Goal: Entertainment & Leisure: Consume media (video, audio)

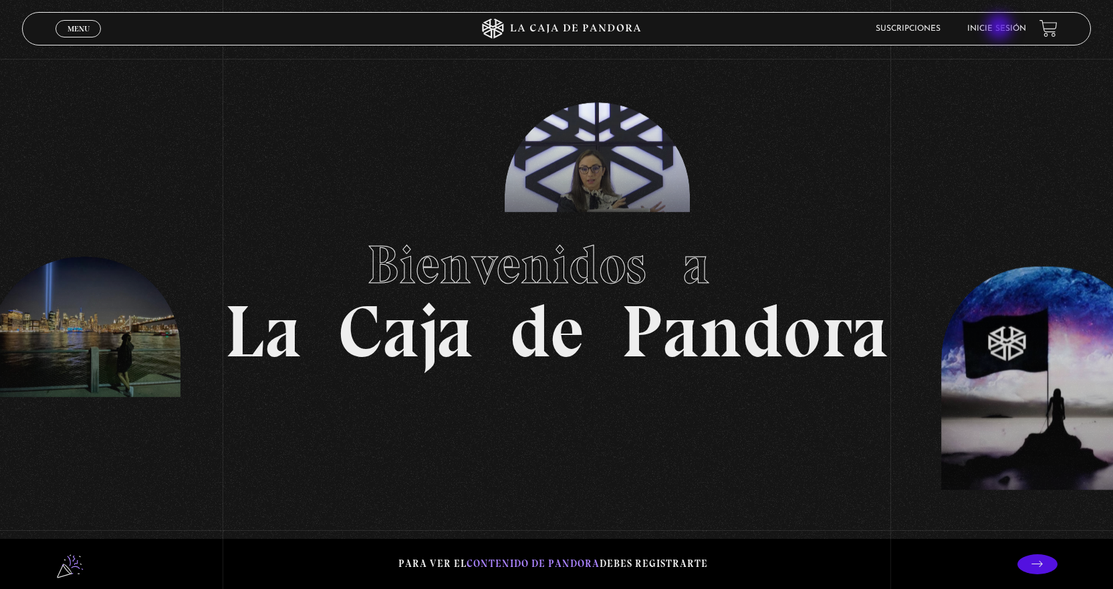
click at [1001, 28] on link "Inicie sesión" at bounding box center [996, 29] width 59 height 8
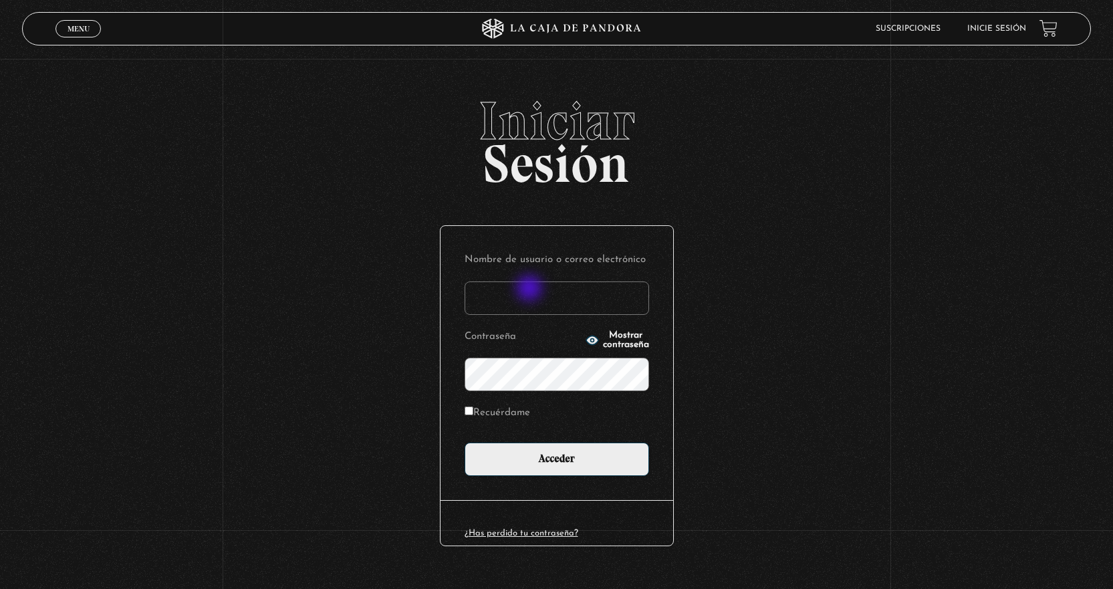
click at [531, 289] on input "Nombre de usuario o correo electrónico" at bounding box center [557, 297] width 185 height 33
type input "[EMAIL_ADDRESS][DOMAIN_NAME]"
click at [567, 483] on div "Nombre de usuario o correo electrónico [EMAIL_ADDRESS][DOMAIN_NAME] Contraseña …" at bounding box center [557, 363] width 233 height 274
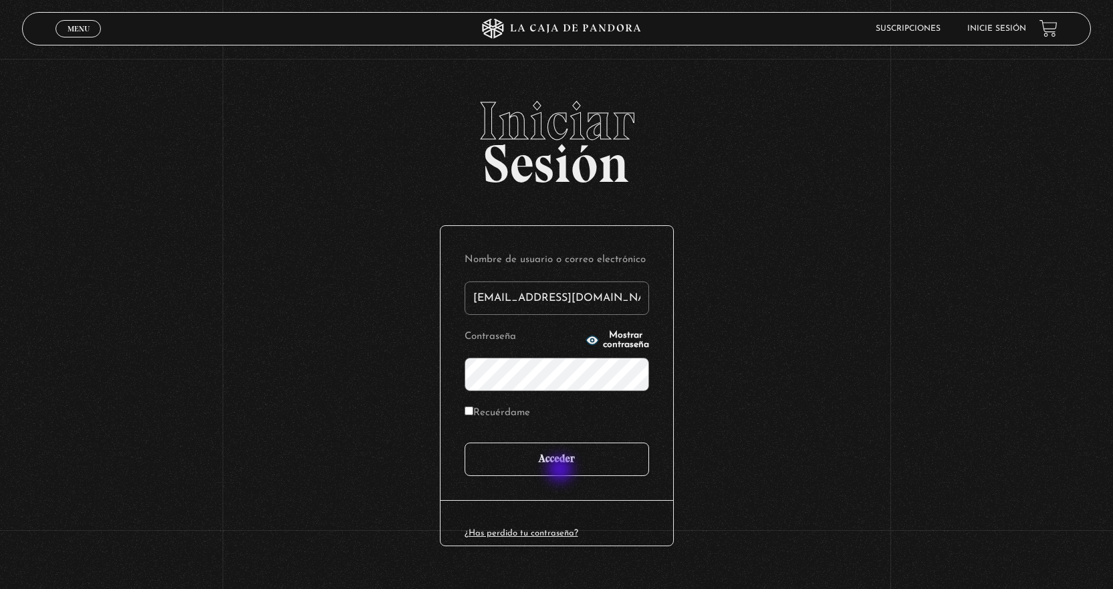
click at [562, 470] on input "Acceder" at bounding box center [557, 459] width 185 height 33
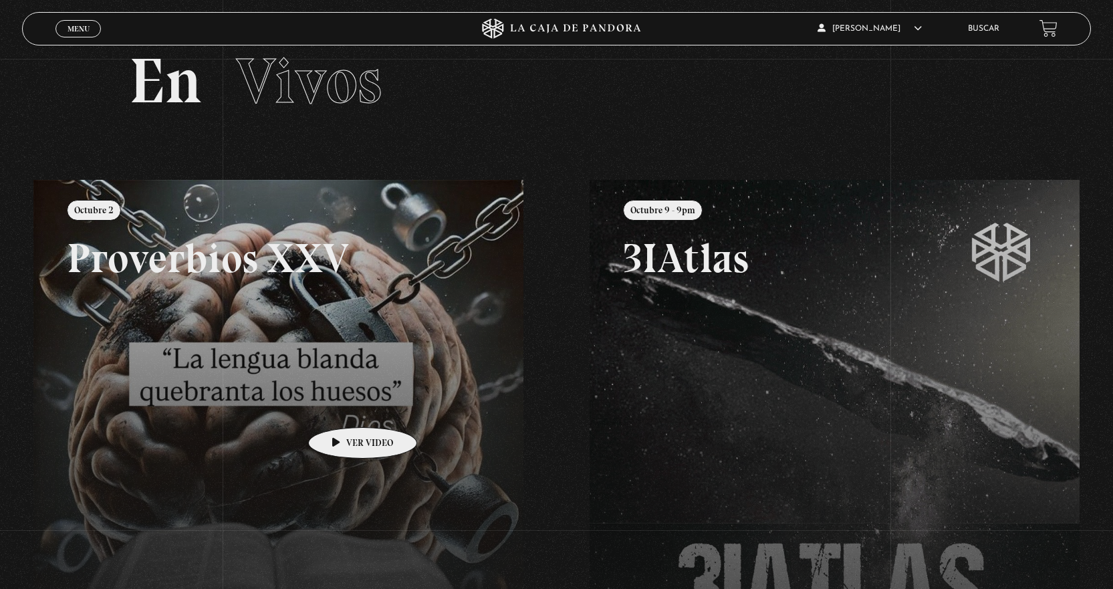
scroll to position [67, 0]
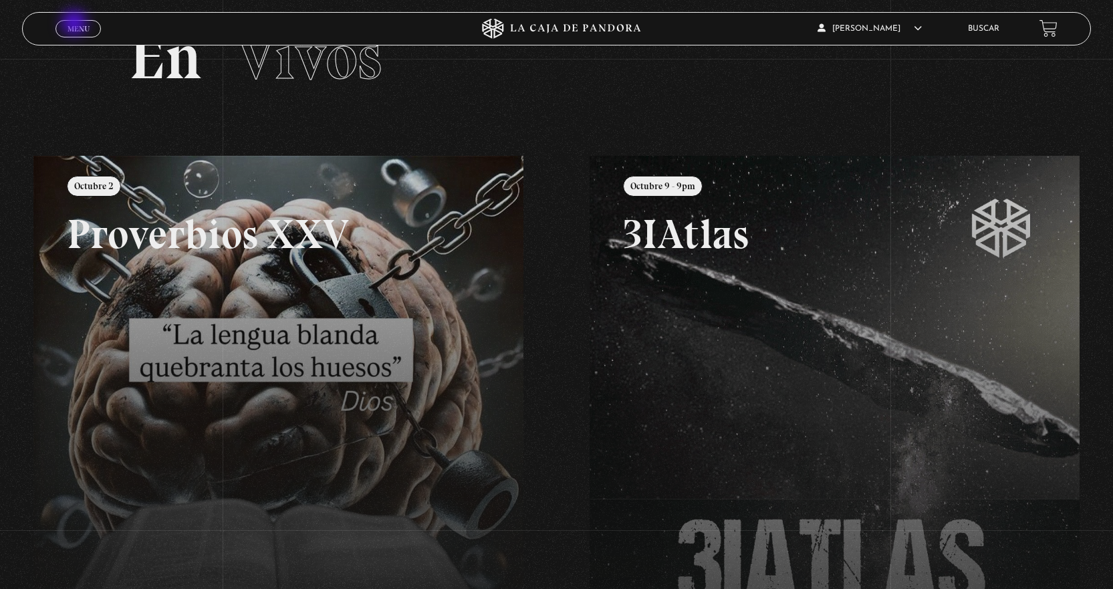
click at [76, 25] on span "Menu" at bounding box center [79, 29] width 22 height 8
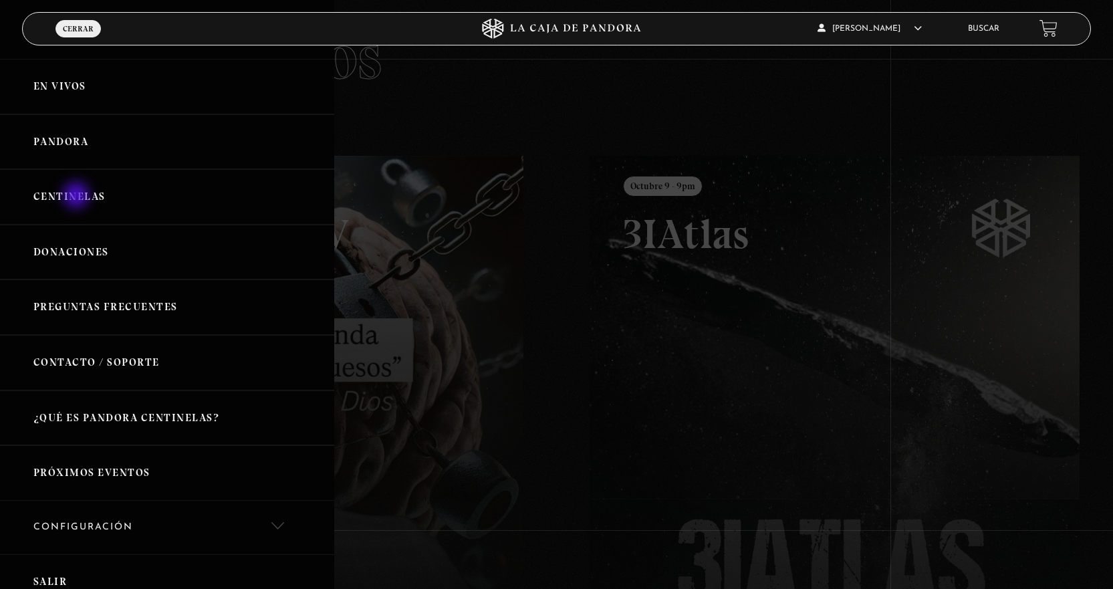
click at [78, 197] on link "Centinelas" at bounding box center [167, 196] width 334 height 55
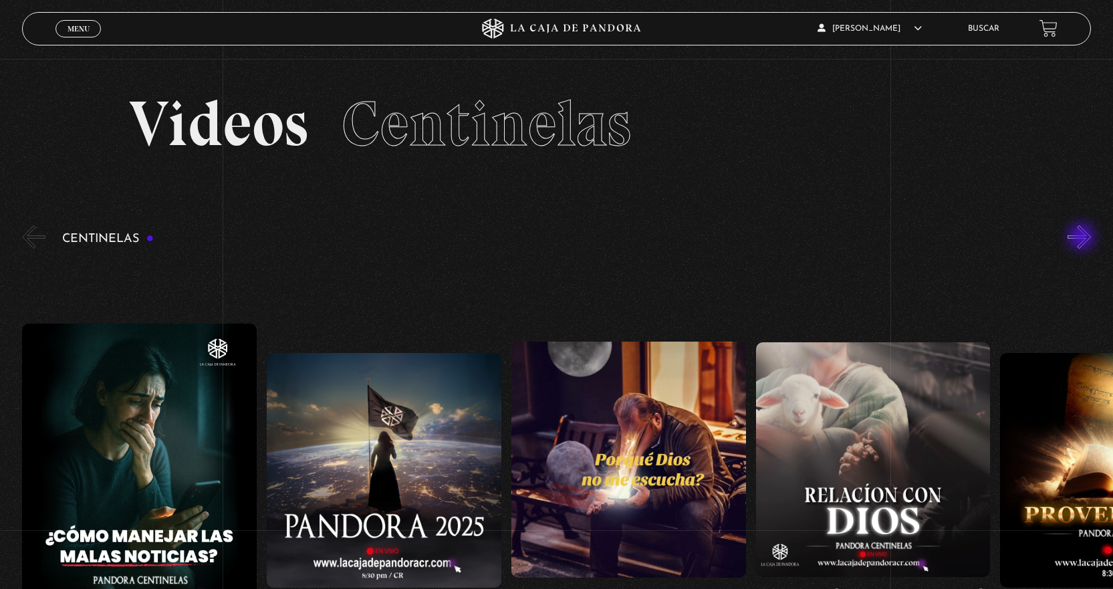
click at [1083, 238] on button "»" at bounding box center [1079, 236] width 23 height 23
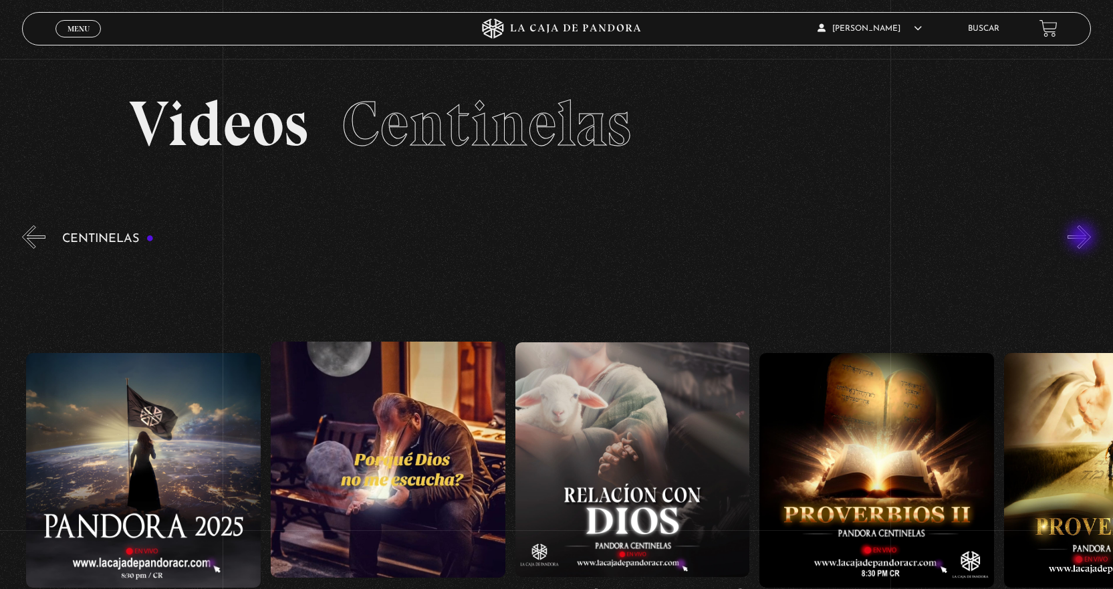
click at [1083, 238] on button "»" at bounding box center [1079, 236] width 23 height 23
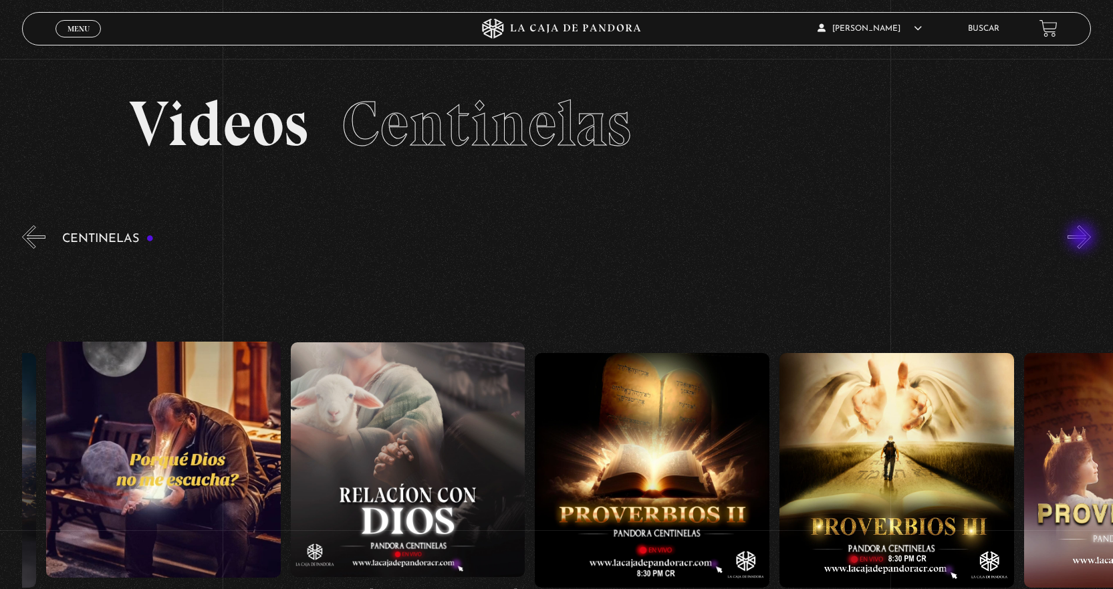
click at [1083, 238] on button "»" at bounding box center [1079, 236] width 23 height 23
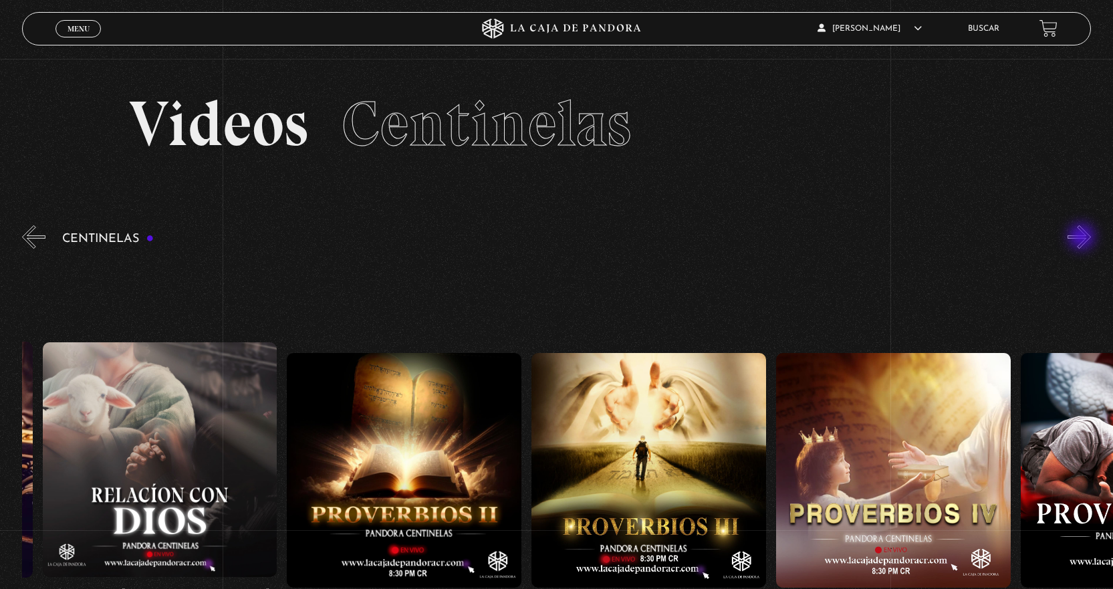
click at [1083, 238] on button "»" at bounding box center [1079, 236] width 23 height 23
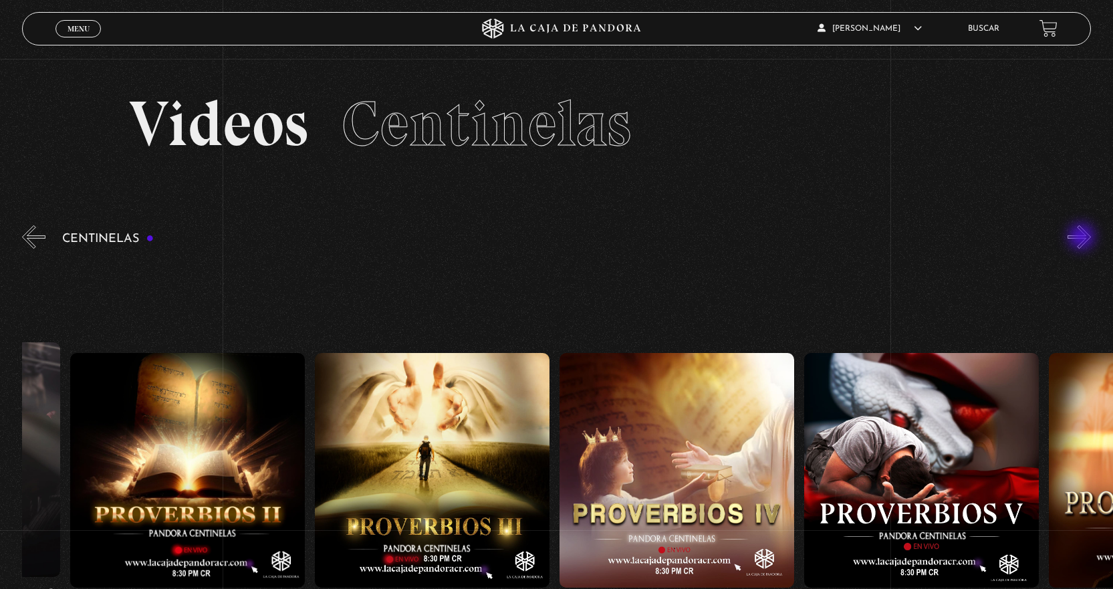
click at [1083, 238] on button "»" at bounding box center [1079, 236] width 23 height 23
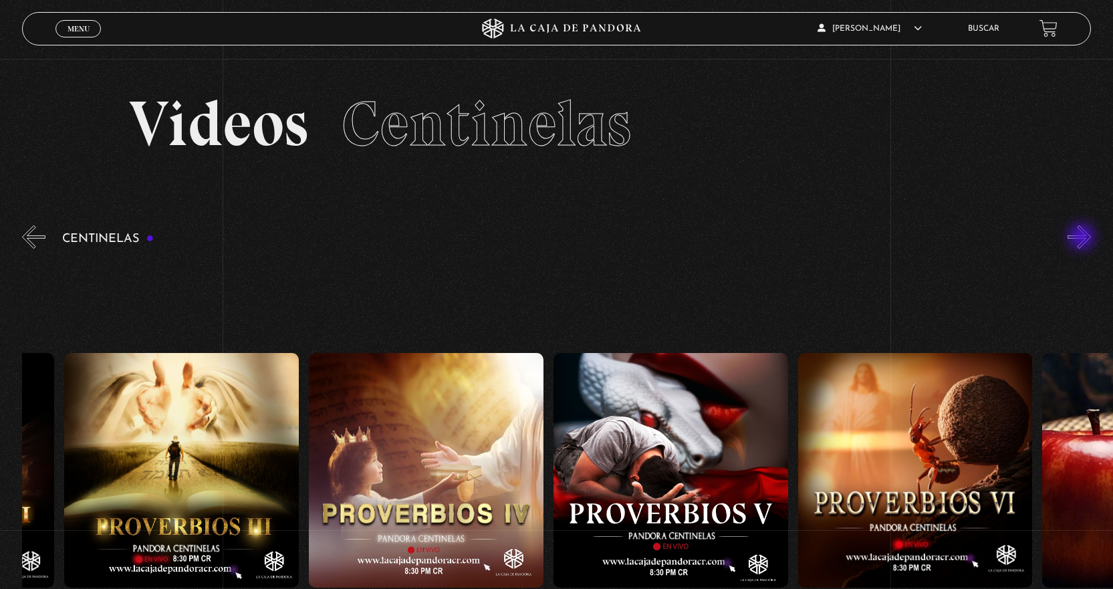
click at [1083, 238] on button "»" at bounding box center [1079, 236] width 23 height 23
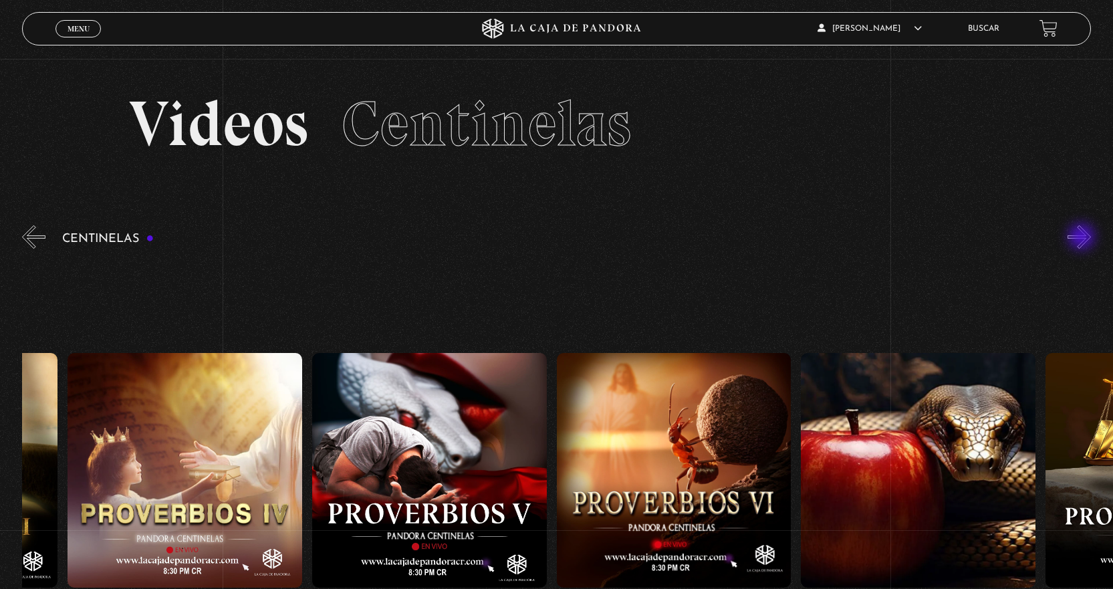
click at [1083, 238] on button "»" at bounding box center [1079, 236] width 23 height 23
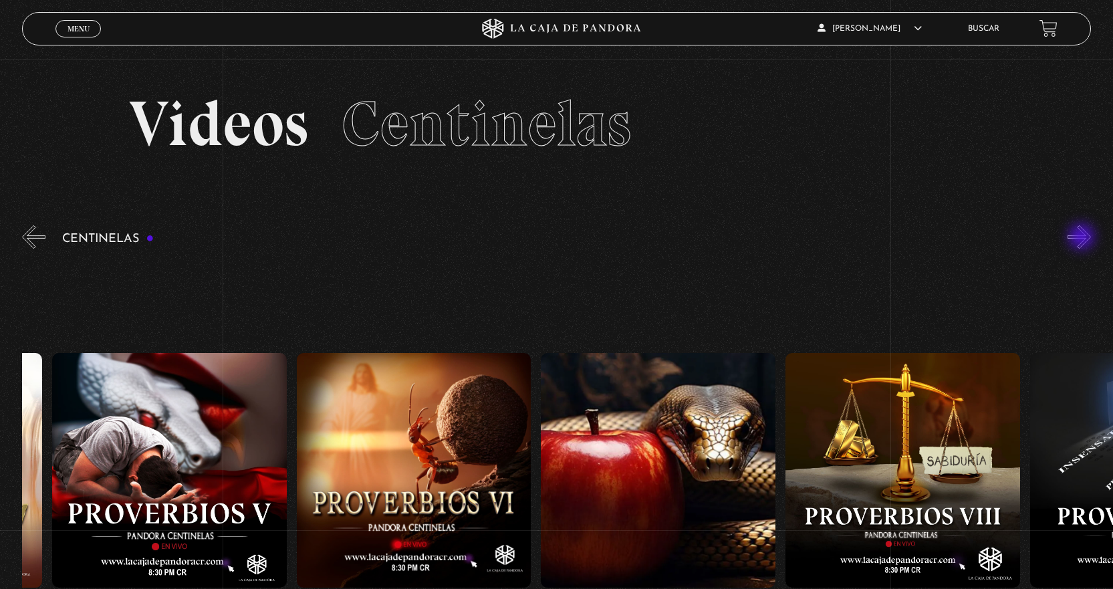
click at [1083, 238] on button "»" at bounding box center [1079, 236] width 23 height 23
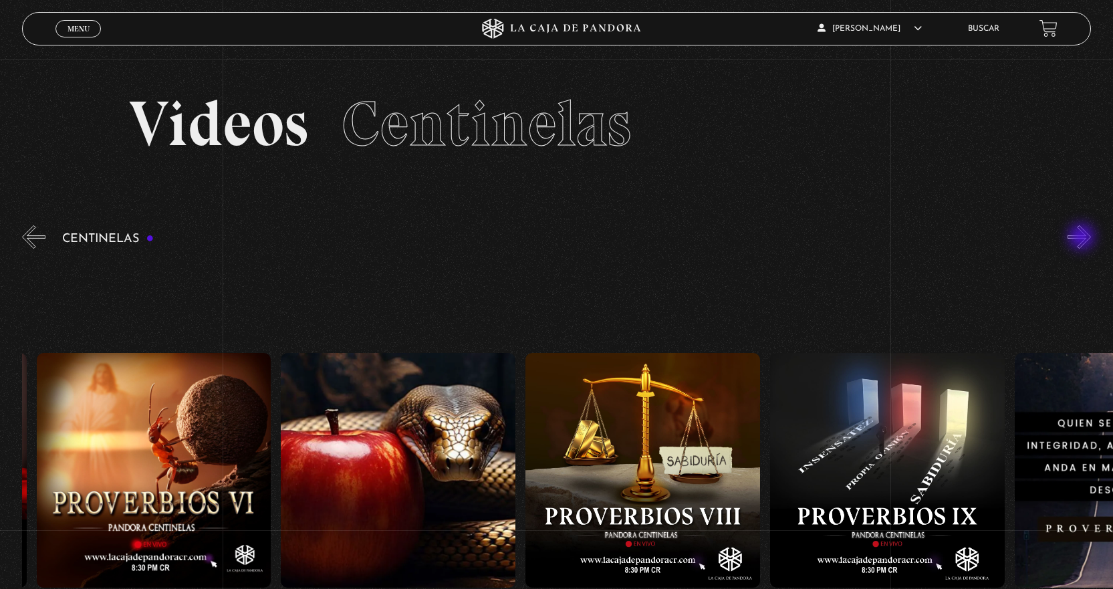
click at [1083, 238] on button "»" at bounding box center [1079, 236] width 23 height 23
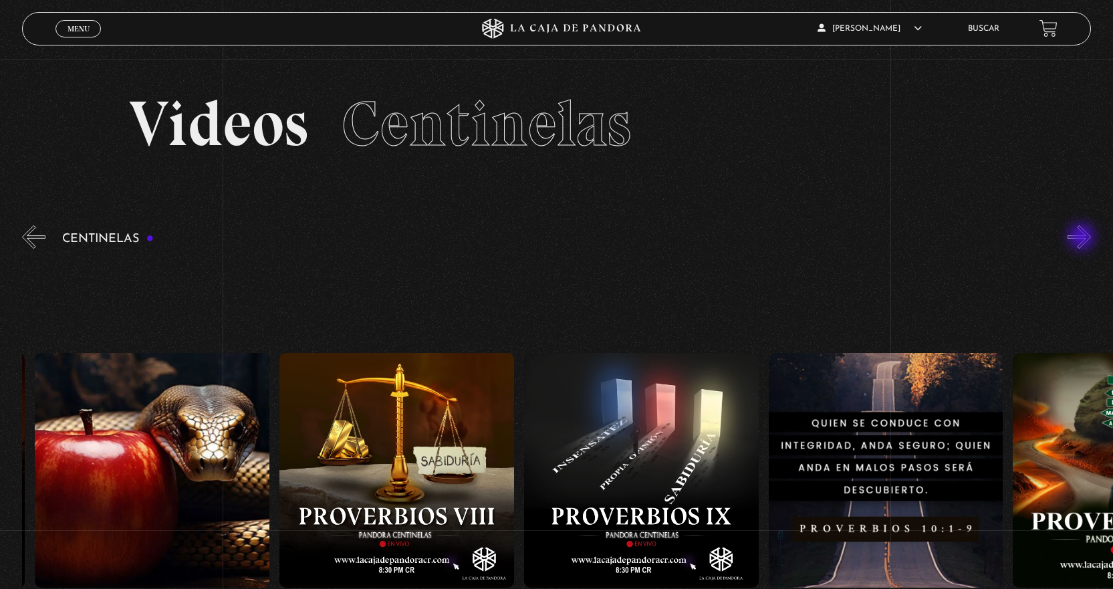
click at [1083, 238] on button "»" at bounding box center [1079, 236] width 23 height 23
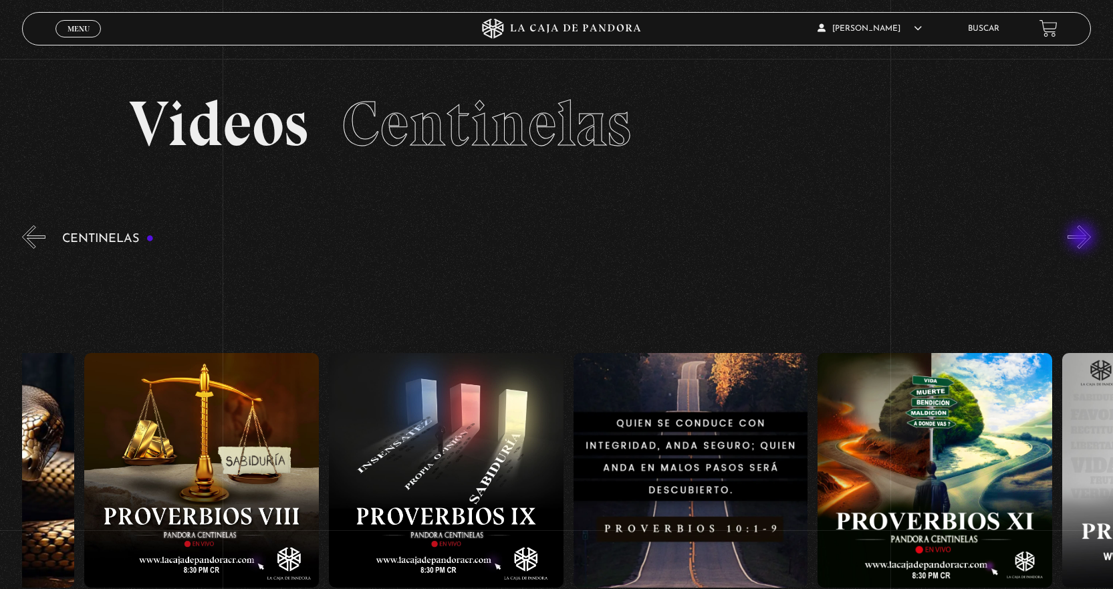
click at [1083, 238] on button "»" at bounding box center [1079, 236] width 23 height 23
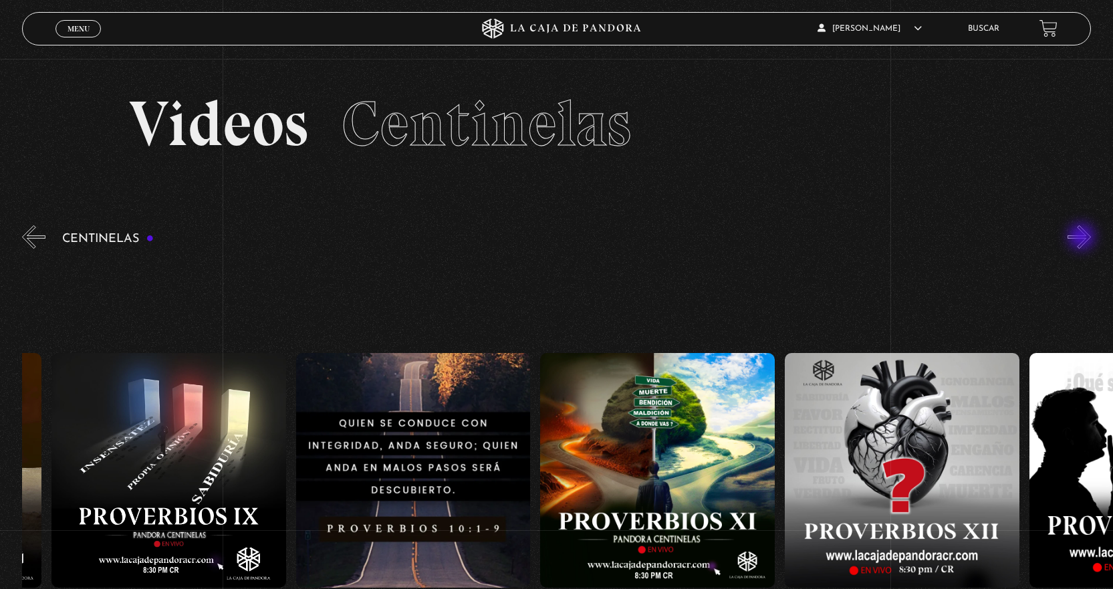
click at [1083, 238] on button "»" at bounding box center [1079, 236] width 23 height 23
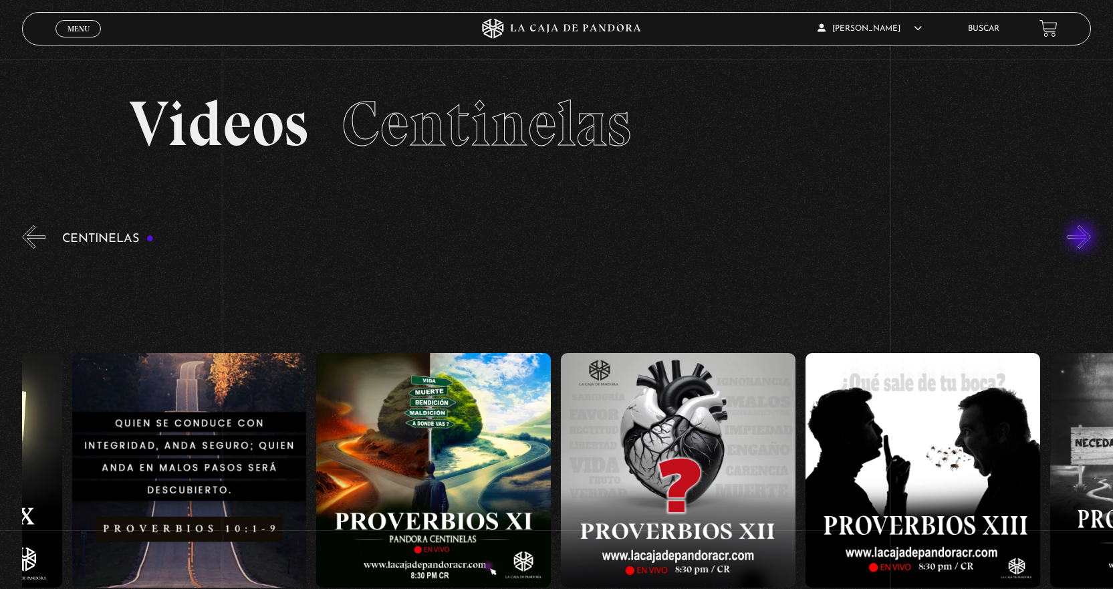
click at [1083, 238] on button "»" at bounding box center [1079, 236] width 23 height 23
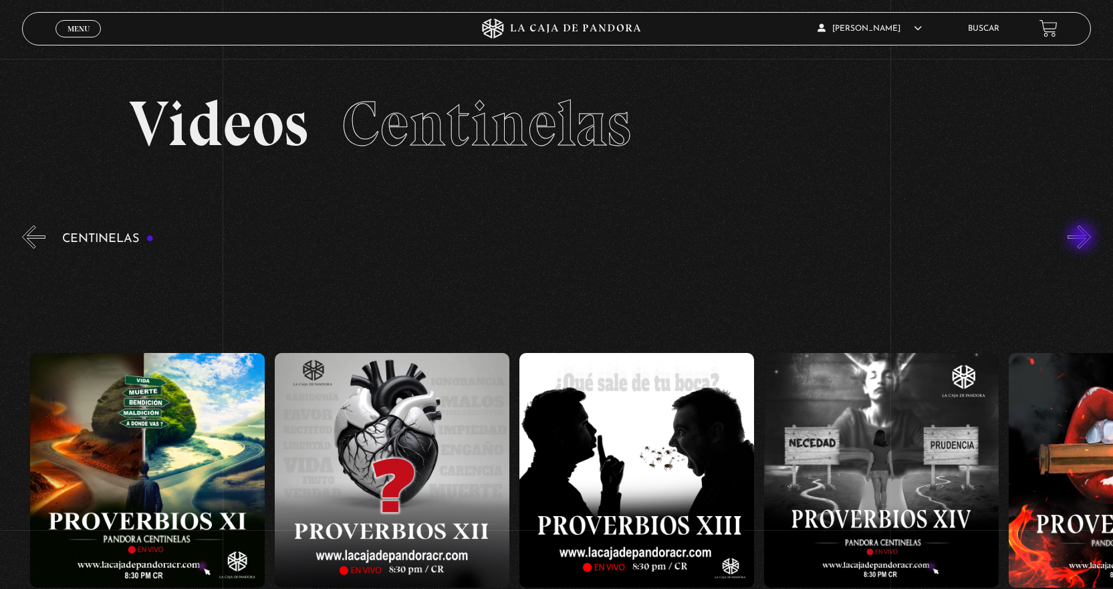
click at [1083, 238] on button "»" at bounding box center [1079, 236] width 23 height 23
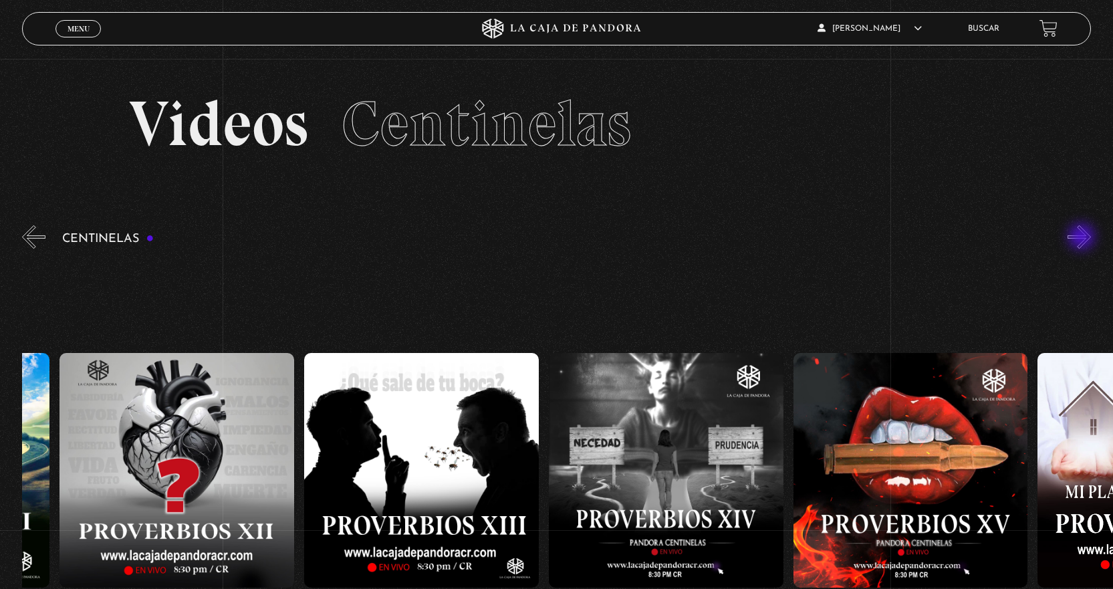
click at [1083, 238] on button "»" at bounding box center [1079, 236] width 23 height 23
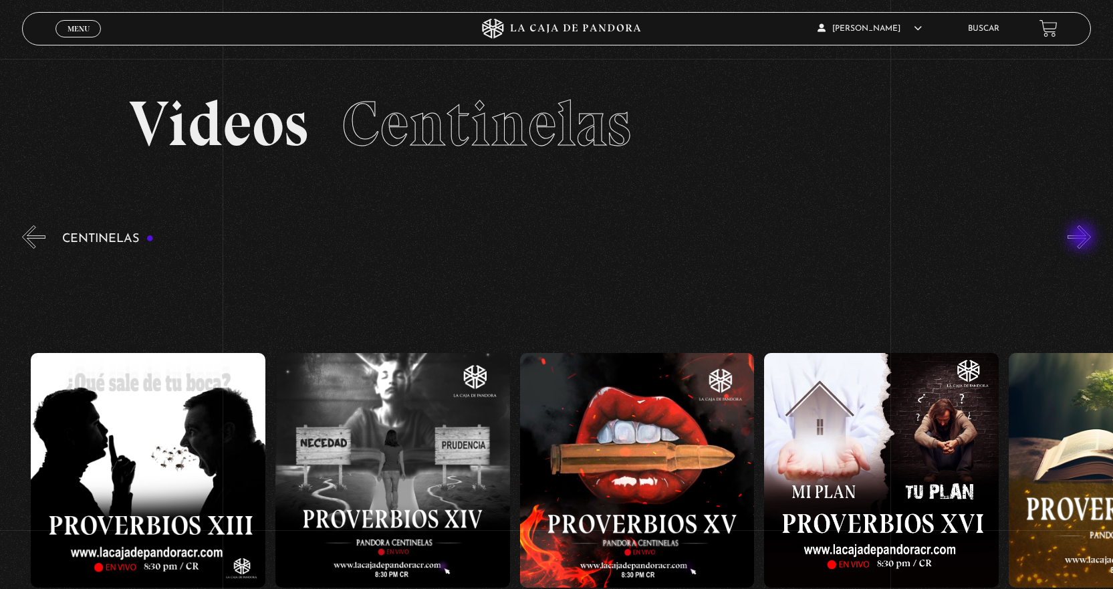
click at [1083, 238] on button "»" at bounding box center [1079, 236] width 23 height 23
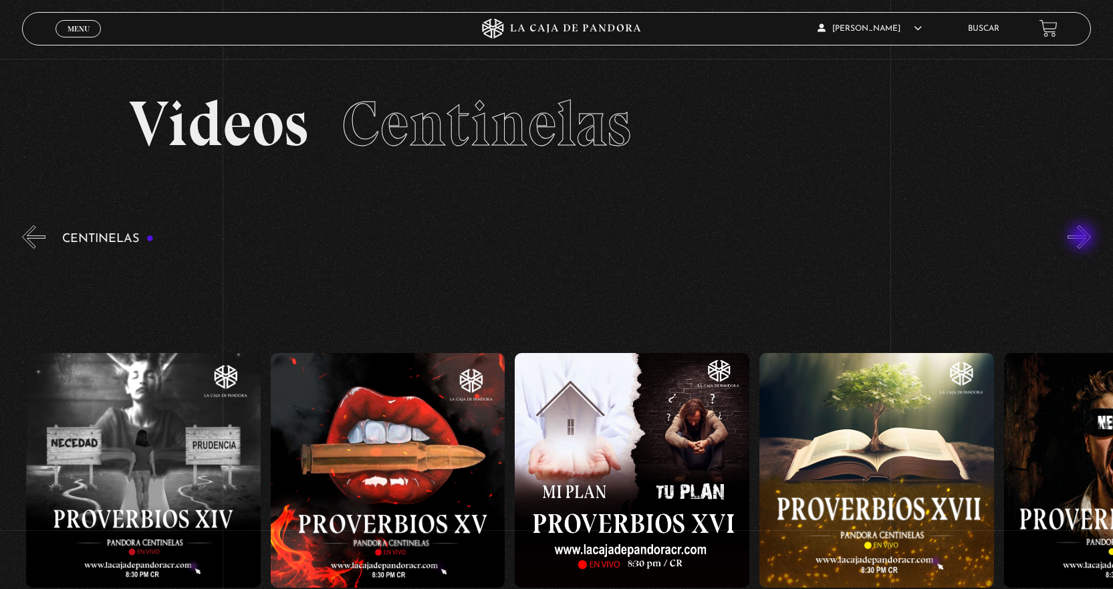
click at [1083, 238] on button "»" at bounding box center [1079, 236] width 23 height 23
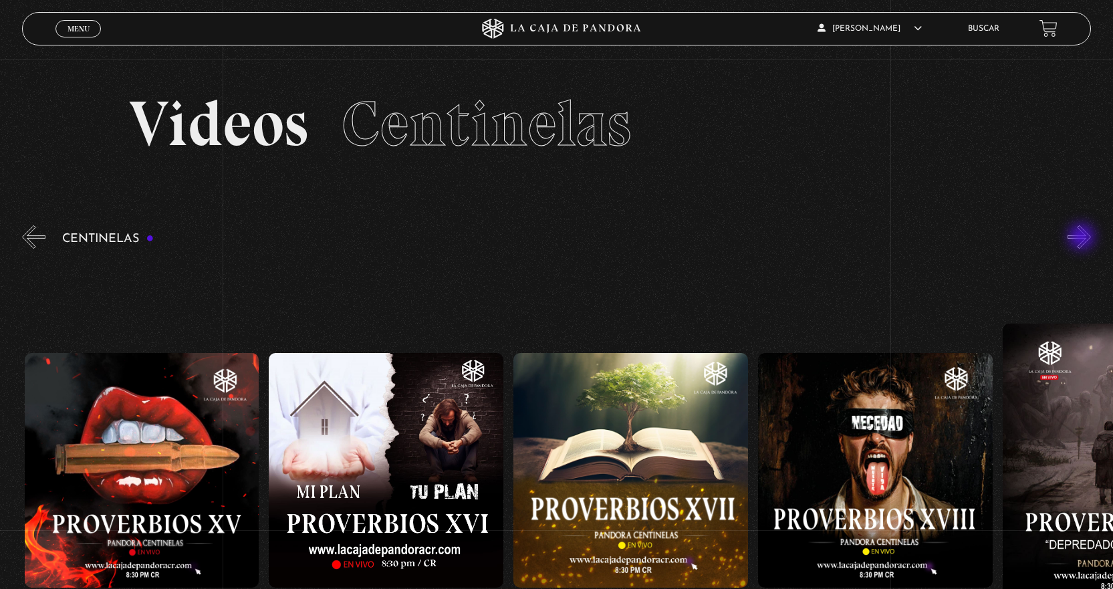
click at [1083, 238] on button "»" at bounding box center [1079, 236] width 23 height 23
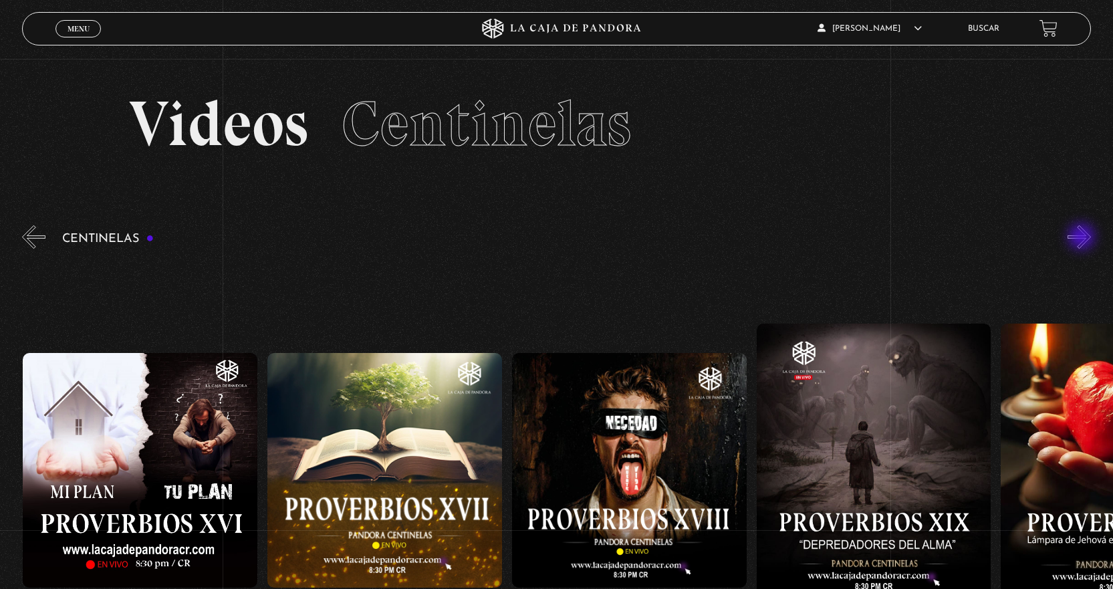
click at [1083, 238] on button "»" at bounding box center [1079, 236] width 23 height 23
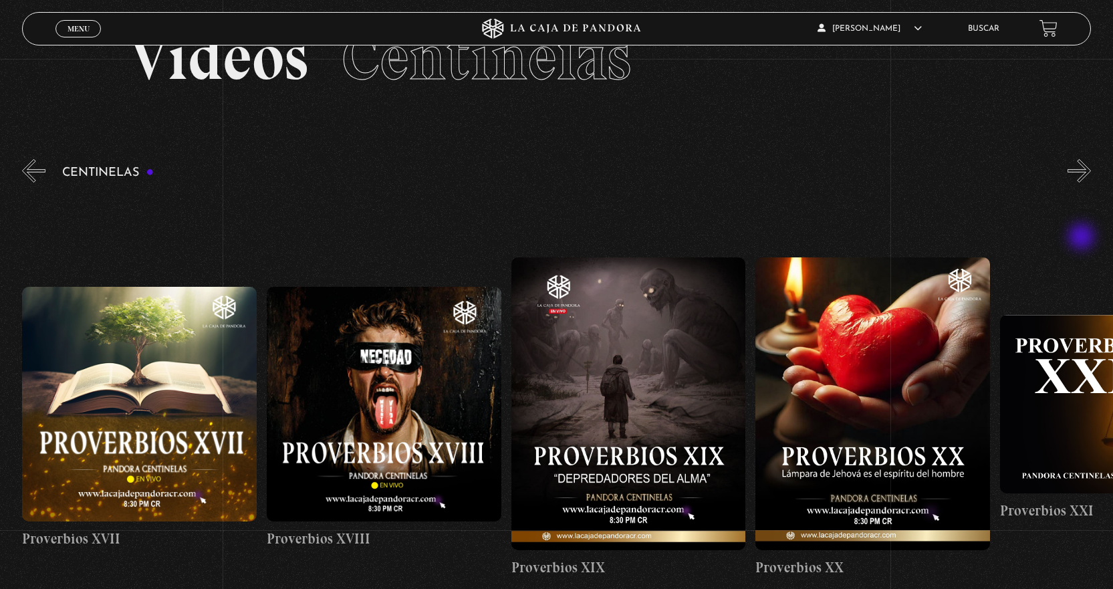
scroll to position [67, 0]
click at [1085, 179] on button "»" at bounding box center [1079, 169] width 23 height 23
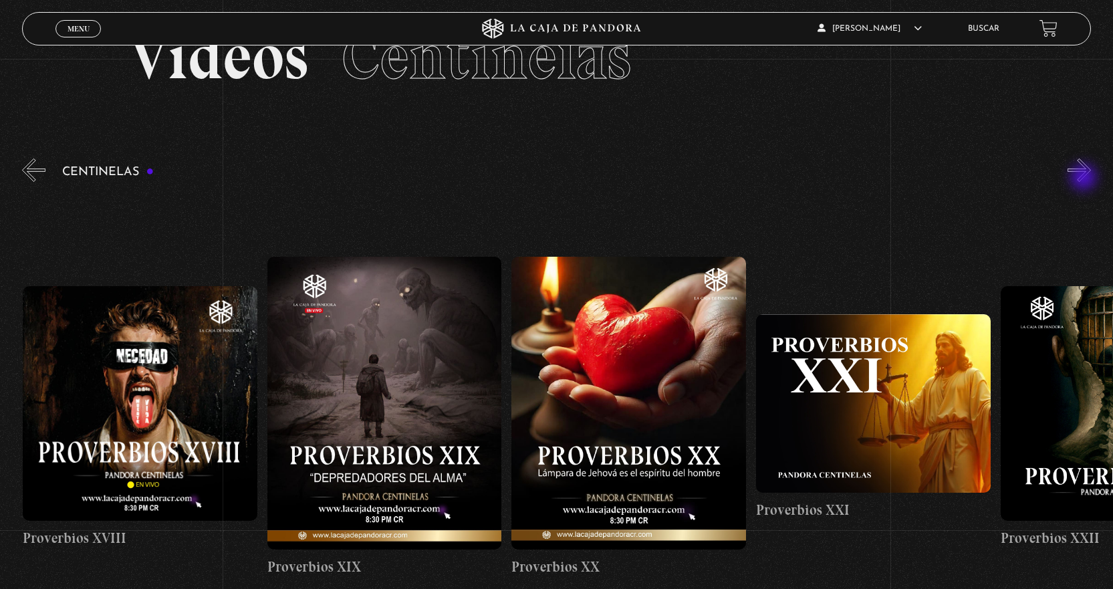
click at [1085, 179] on button "»" at bounding box center [1079, 169] width 23 height 23
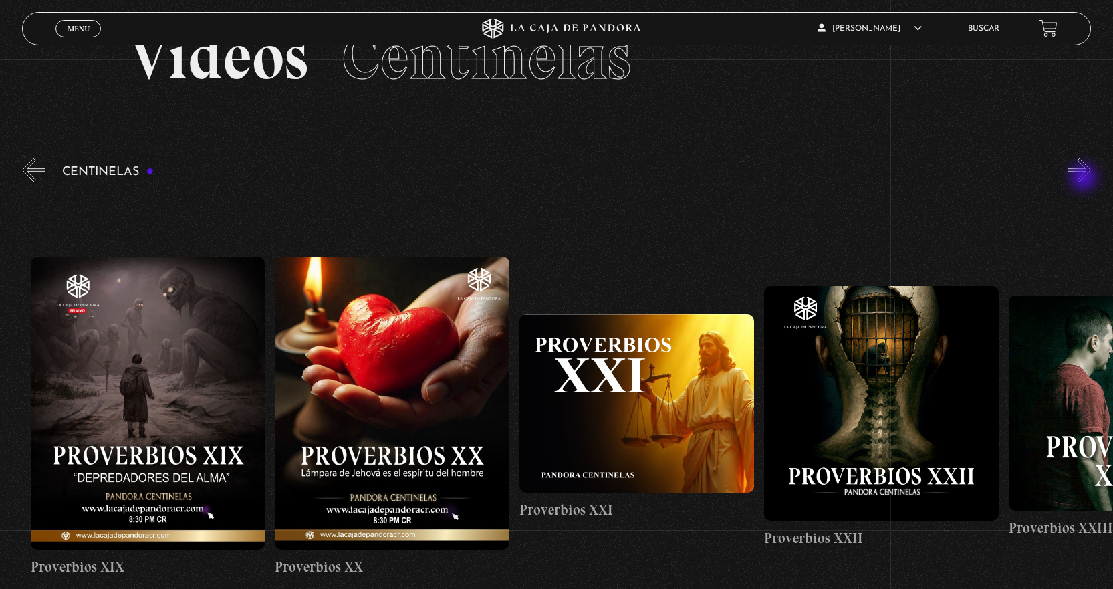
scroll to position [0, 5135]
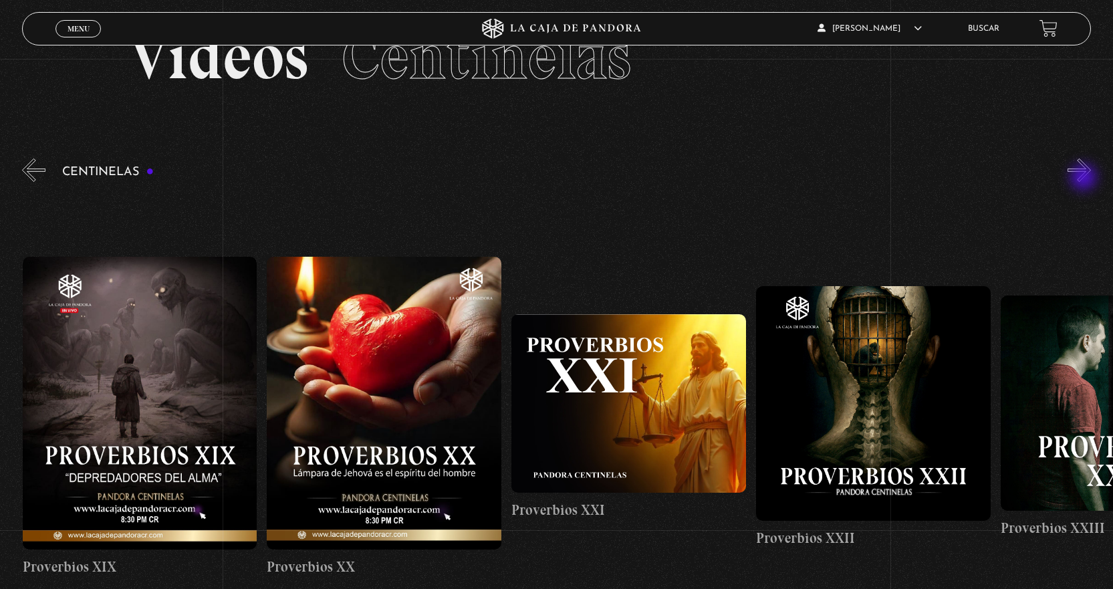
click at [1085, 179] on button "»" at bounding box center [1079, 169] width 23 height 23
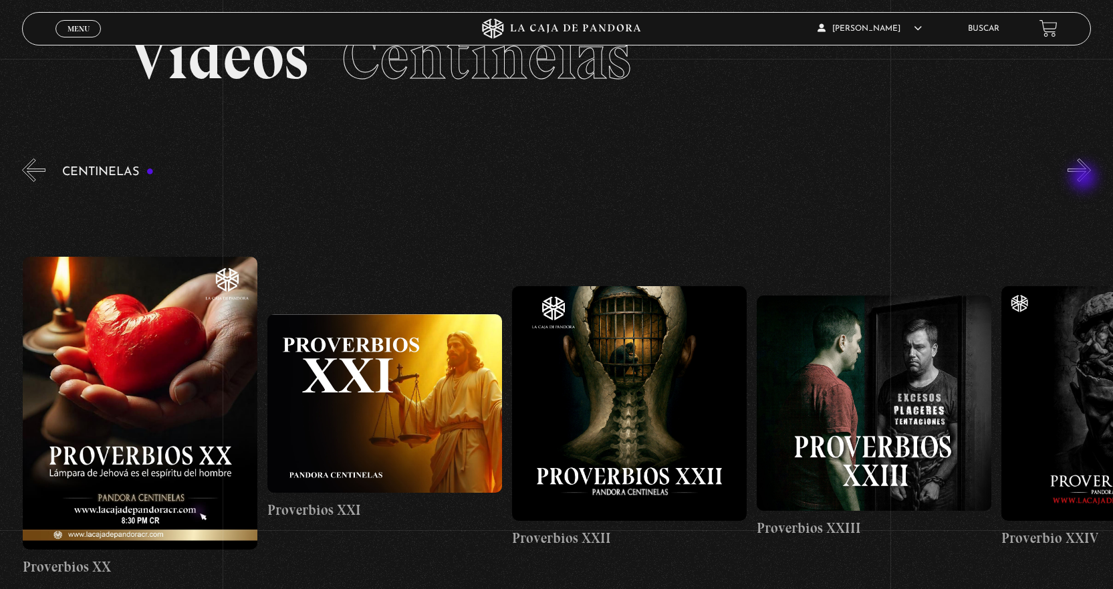
click at [1085, 179] on button "»" at bounding box center [1079, 169] width 23 height 23
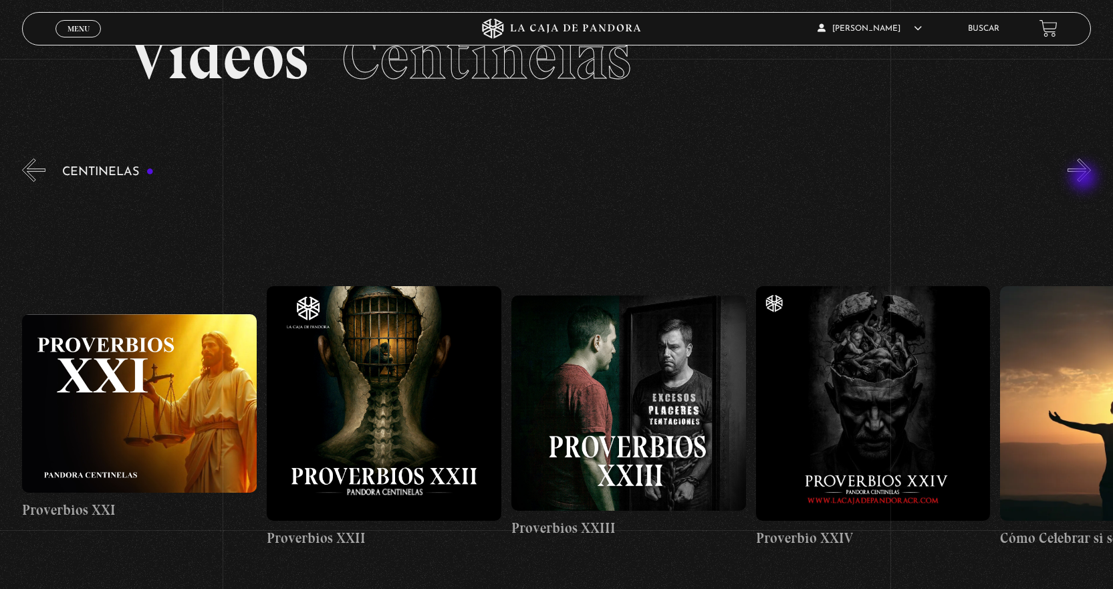
click at [1085, 179] on button "»" at bounding box center [1079, 169] width 23 height 23
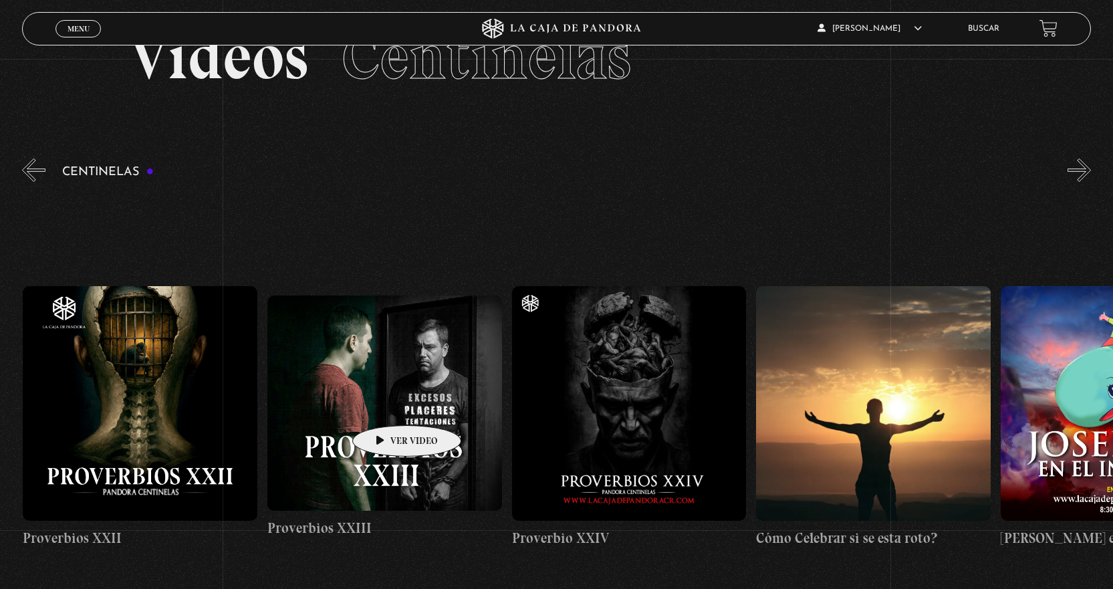
scroll to position [0, 5869]
click at [419, 396] on figure at bounding box center [384, 402] width 235 height 215
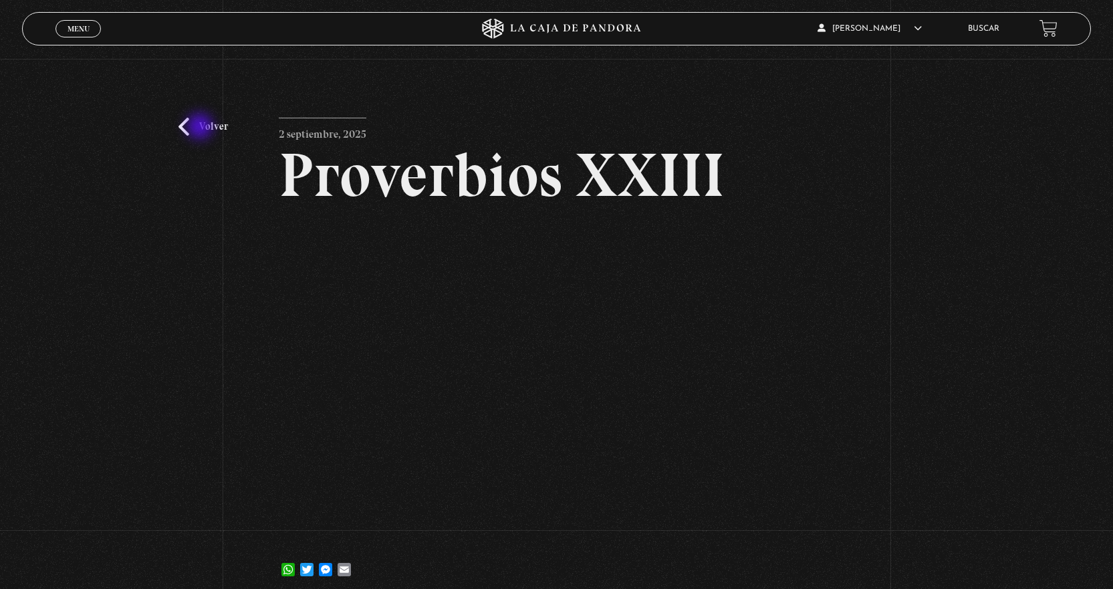
click at [201, 128] on link "Volver" at bounding box center [203, 127] width 49 height 18
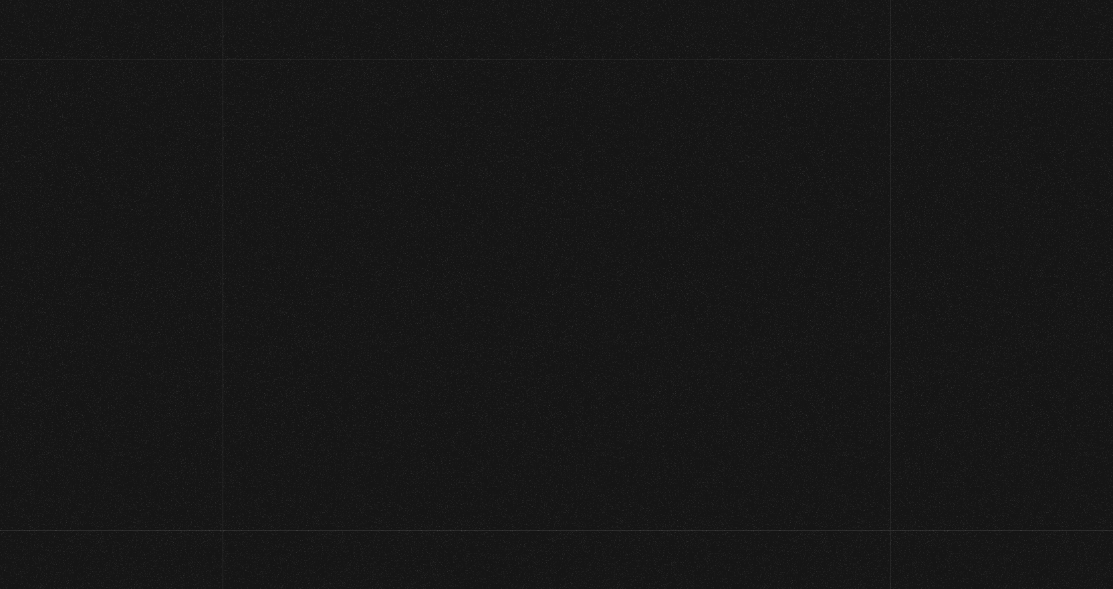
scroll to position [67, 0]
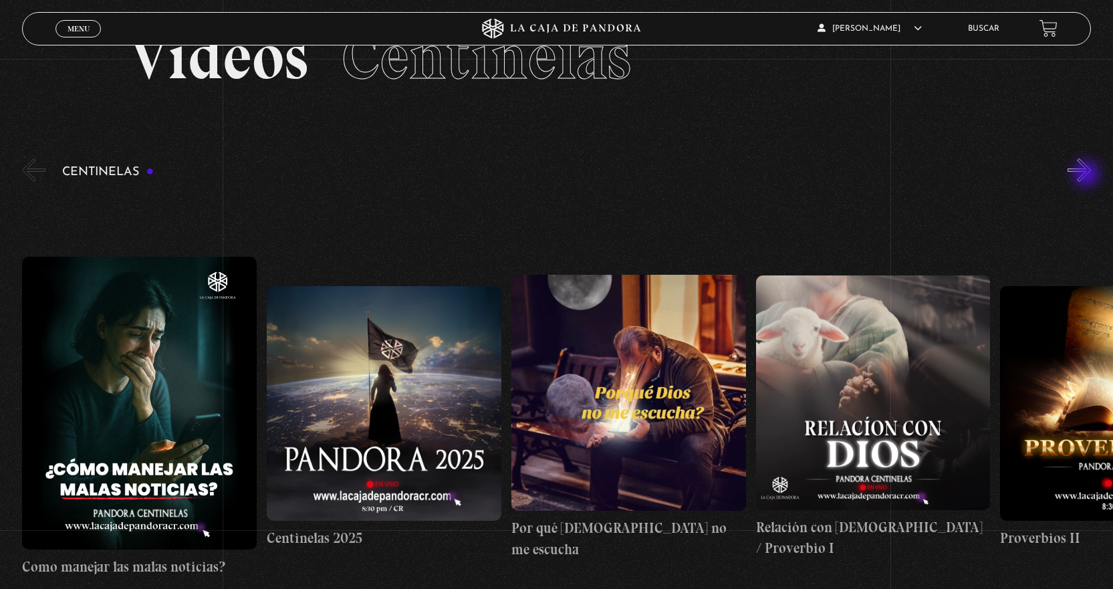
click at [1088, 175] on button "»" at bounding box center [1079, 169] width 23 height 23
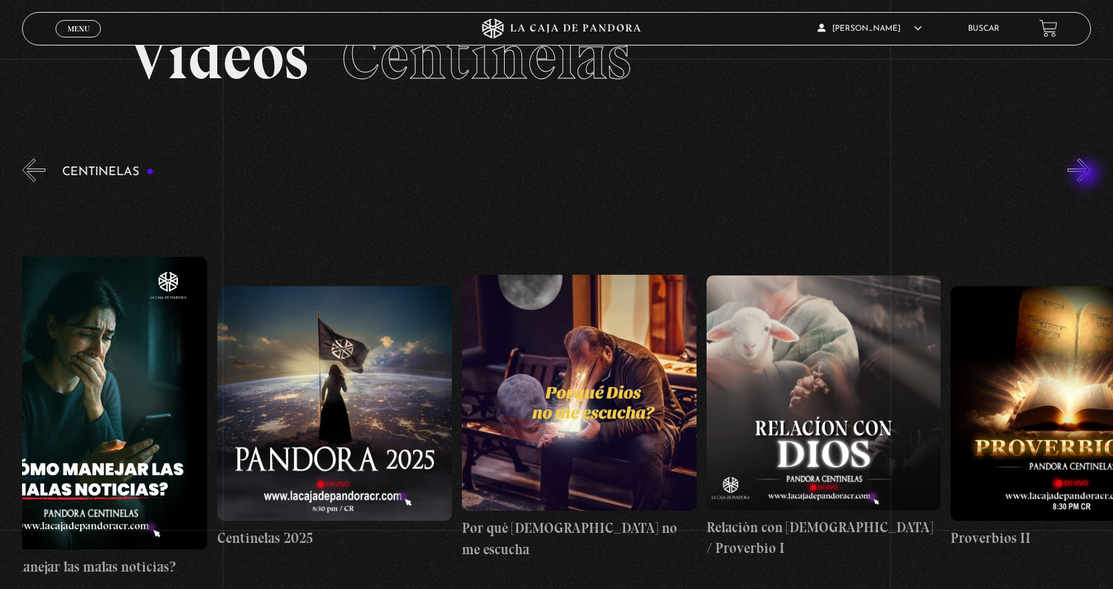
click at [1088, 175] on button "»" at bounding box center [1079, 169] width 23 height 23
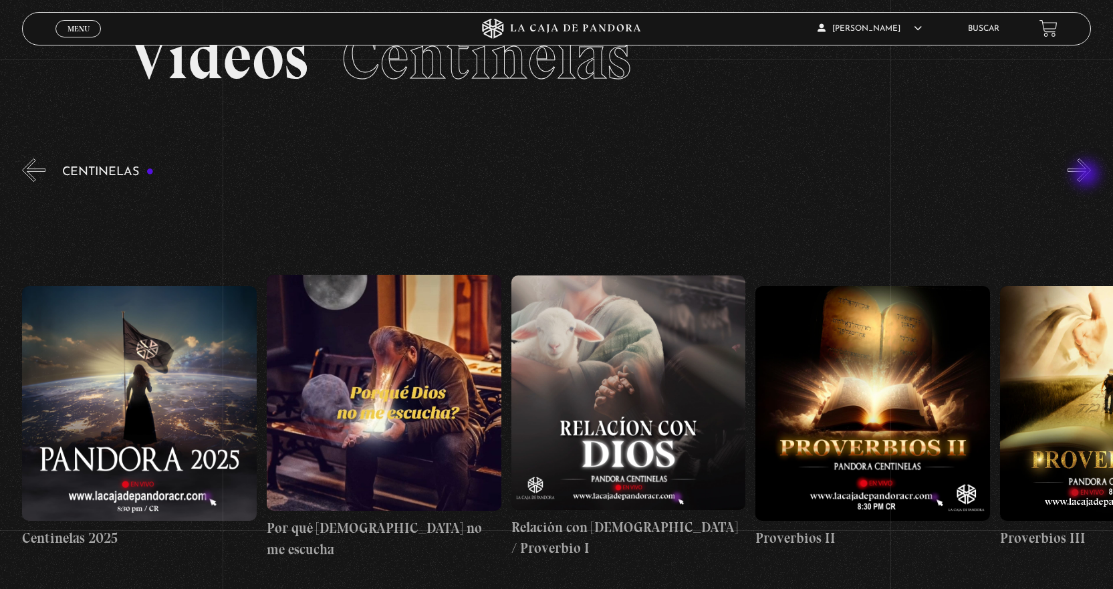
click at [1088, 175] on button "»" at bounding box center [1079, 169] width 23 height 23
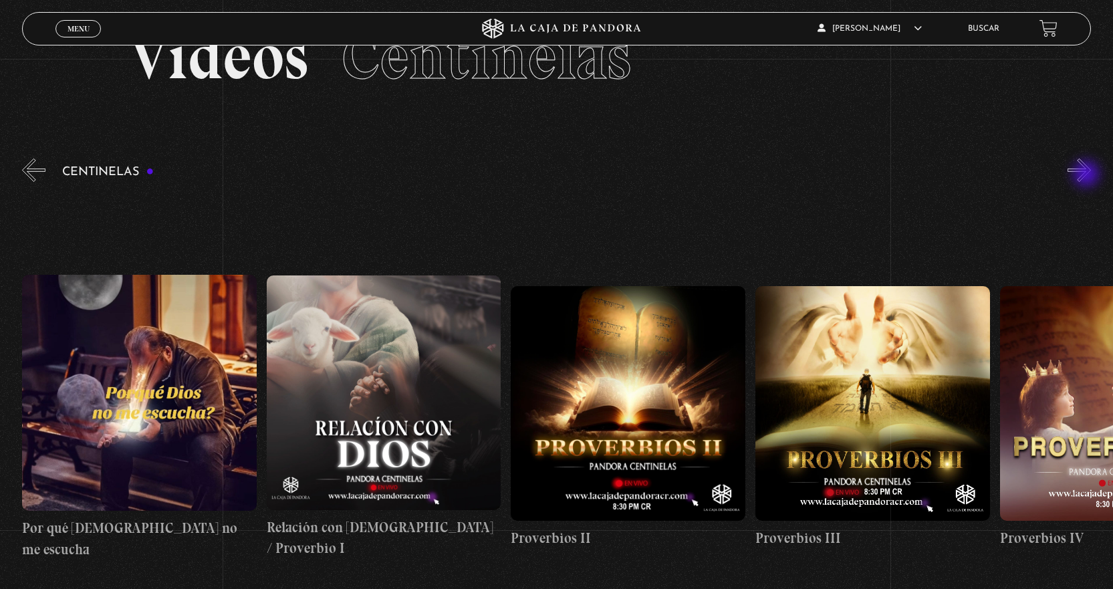
click at [1088, 175] on button "»" at bounding box center [1079, 169] width 23 height 23
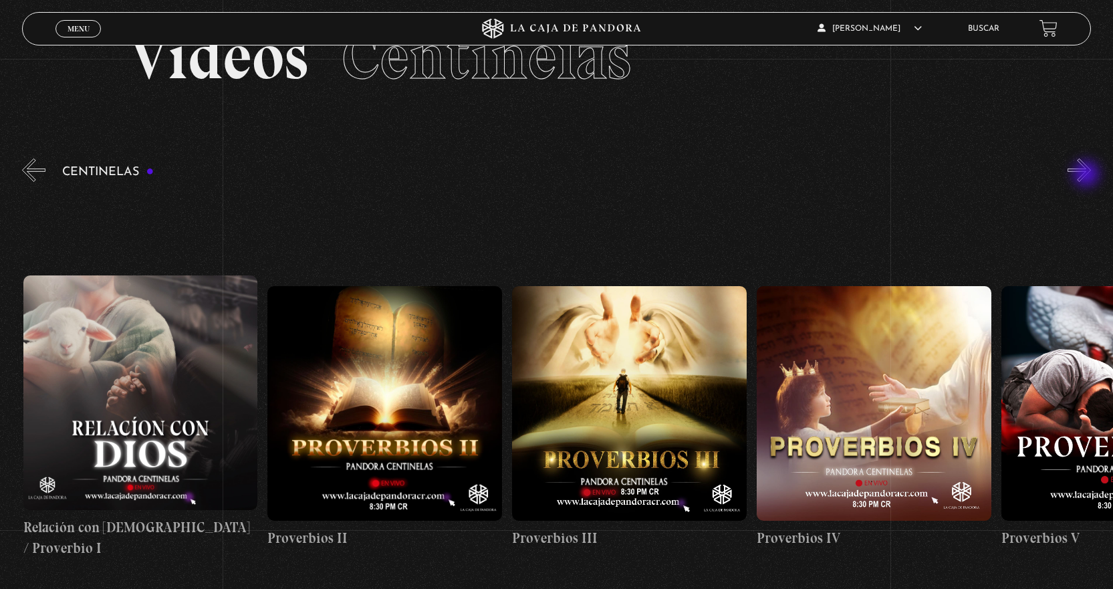
scroll to position [0, 733]
click at [1088, 175] on button "»" at bounding box center [1079, 169] width 23 height 23
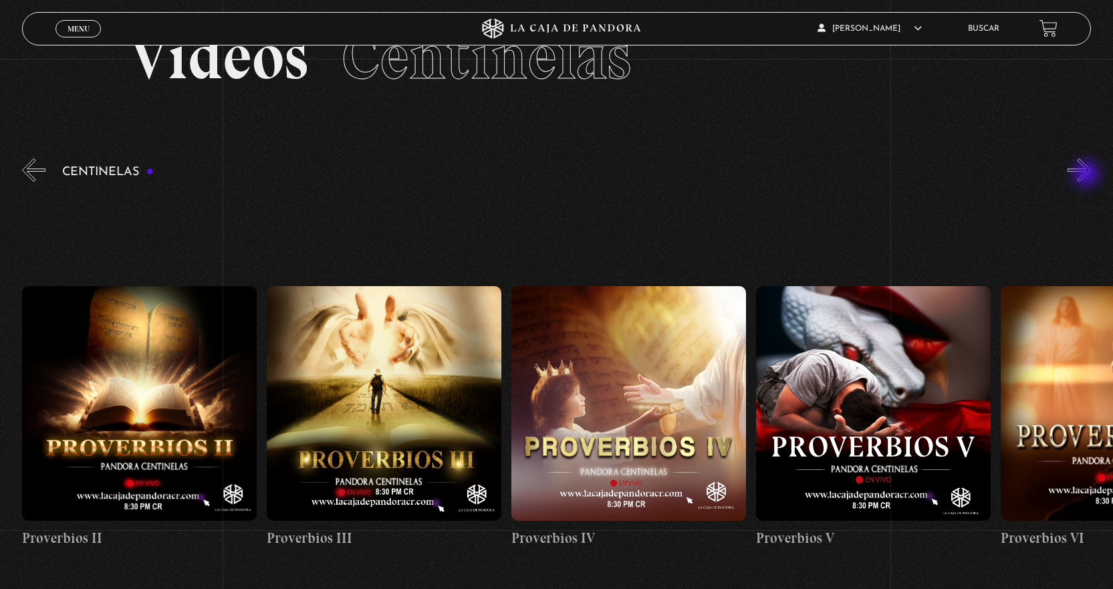
click at [1088, 175] on button "»" at bounding box center [1079, 169] width 23 height 23
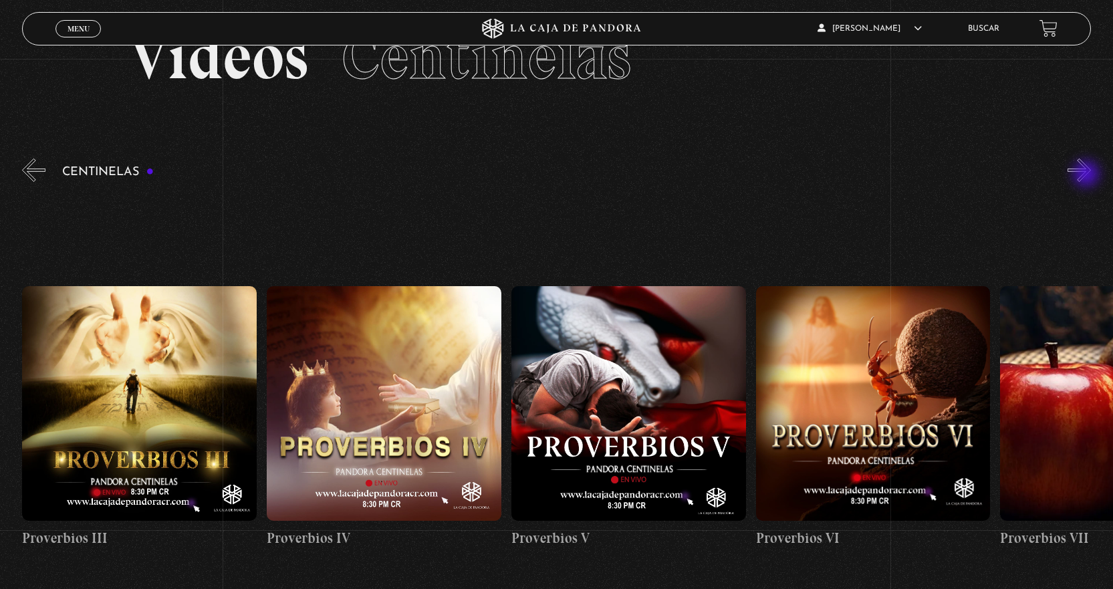
click at [1088, 175] on button "»" at bounding box center [1079, 169] width 23 height 23
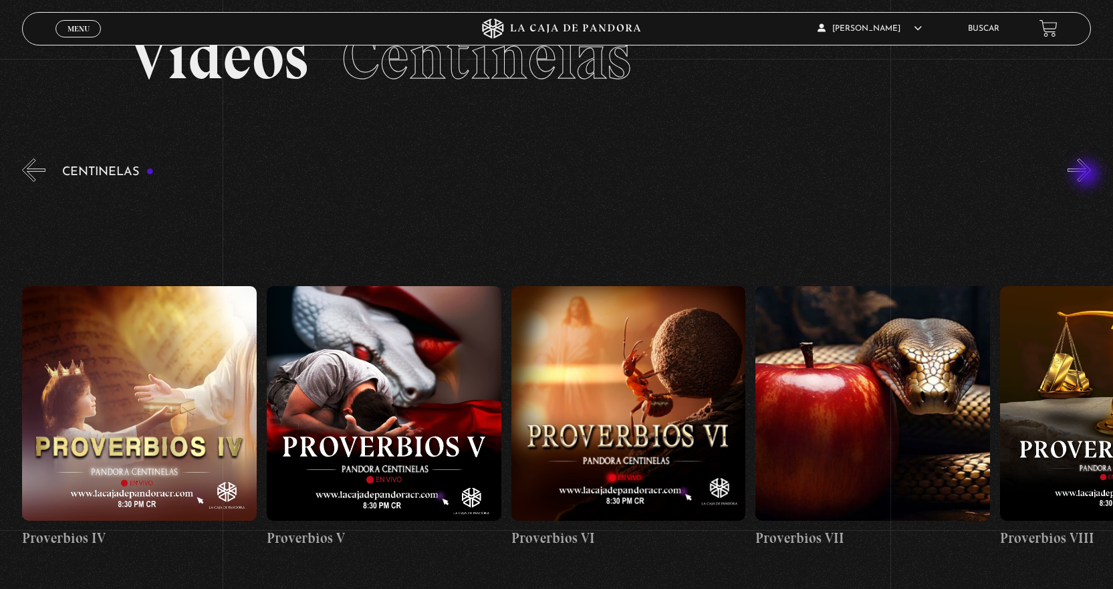
click at [1088, 175] on button "»" at bounding box center [1079, 169] width 23 height 23
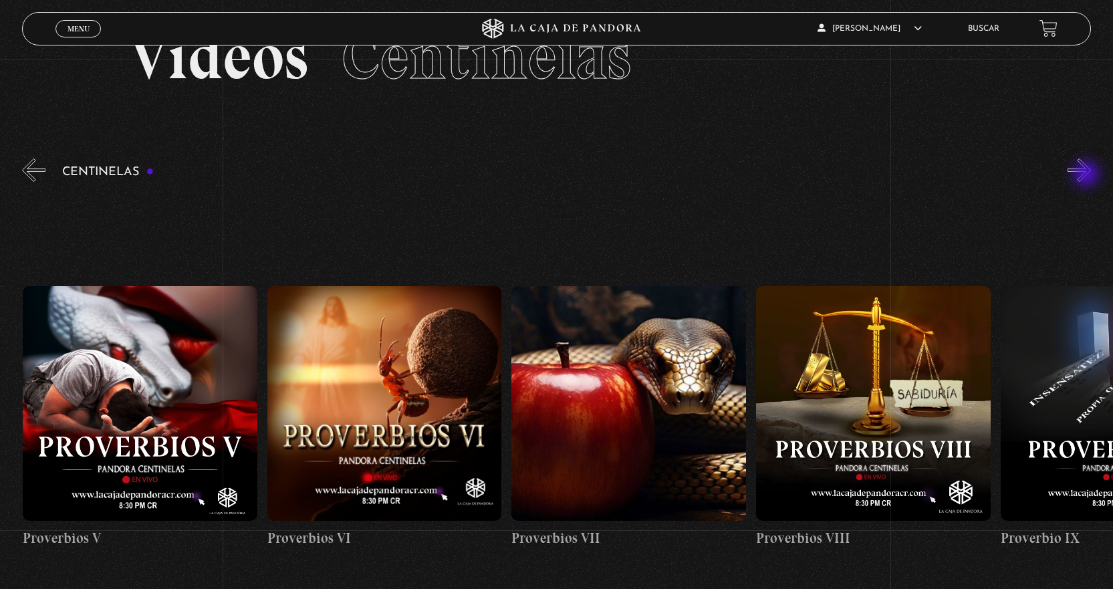
click at [1088, 175] on button "»" at bounding box center [1079, 169] width 23 height 23
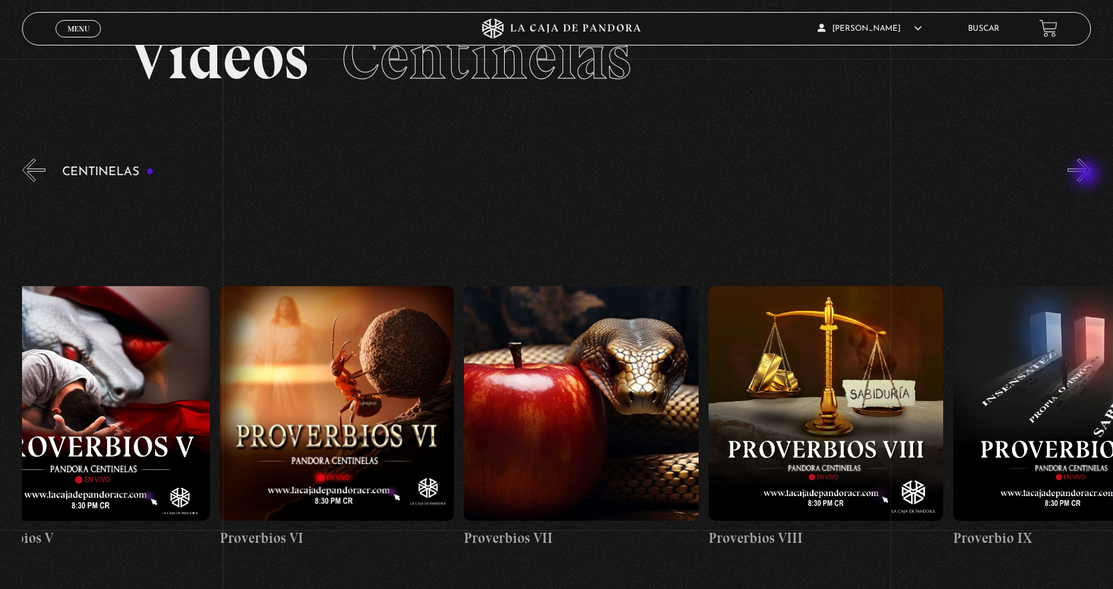
click at [1088, 175] on button "»" at bounding box center [1079, 169] width 23 height 23
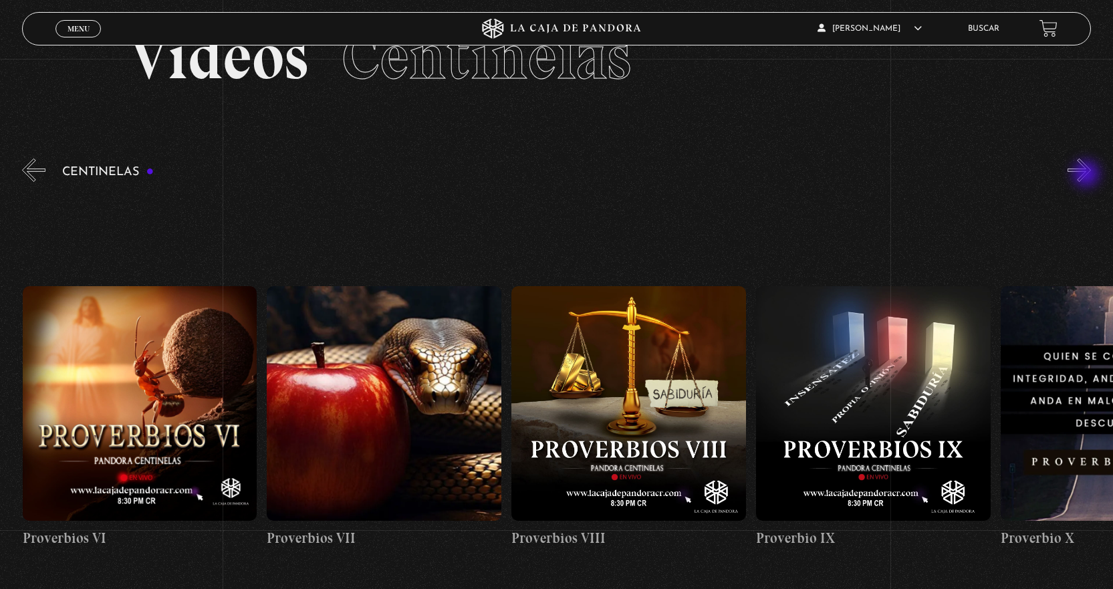
click at [1088, 175] on button "»" at bounding box center [1079, 169] width 23 height 23
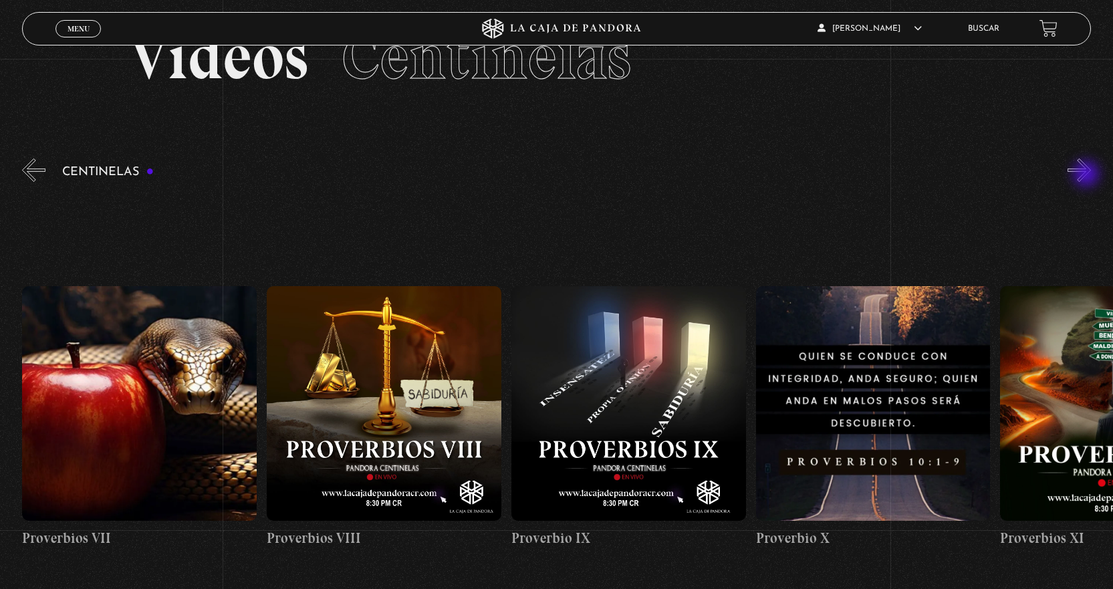
click at [1088, 175] on button "»" at bounding box center [1079, 169] width 23 height 23
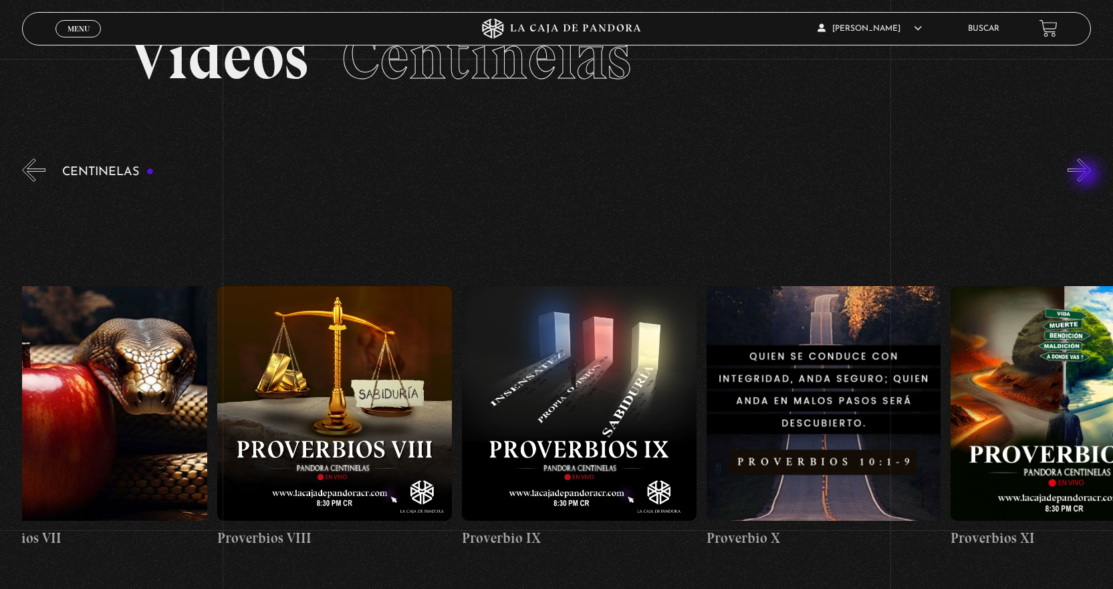
click at [1088, 175] on button "»" at bounding box center [1079, 169] width 23 height 23
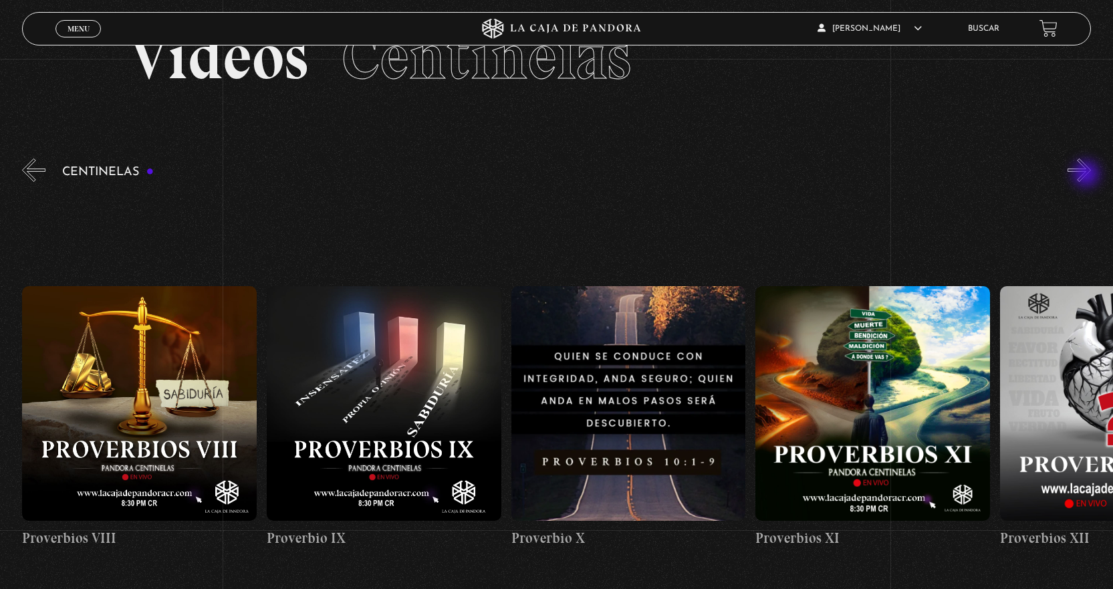
click at [1088, 175] on button "»" at bounding box center [1079, 169] width 23 height 23
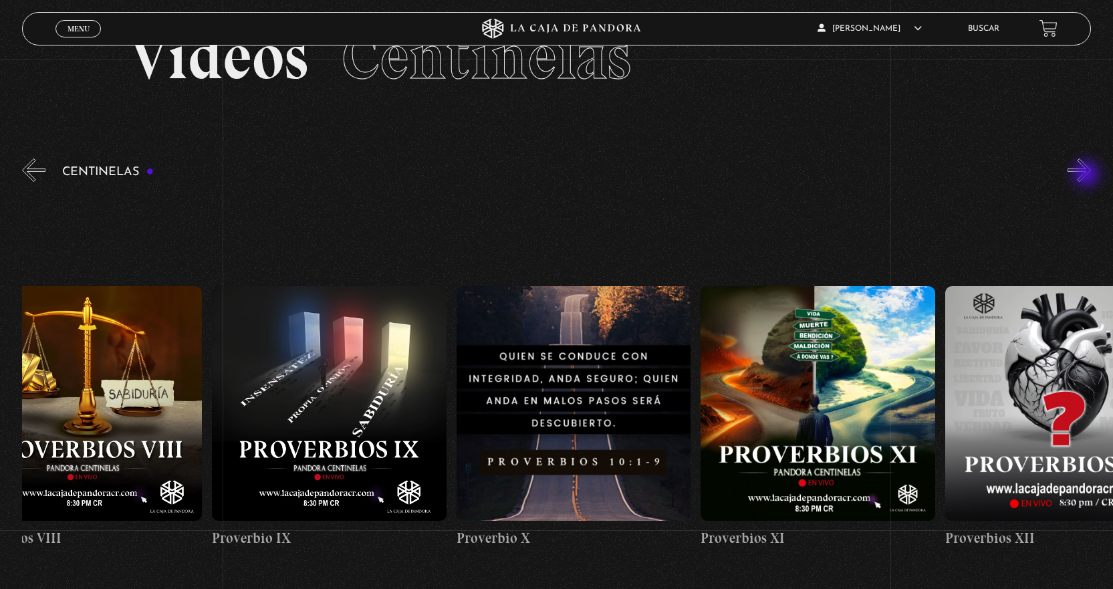
click at [1088, 175] on button "»" at bounding box center [1079, 169] width 23 height 23
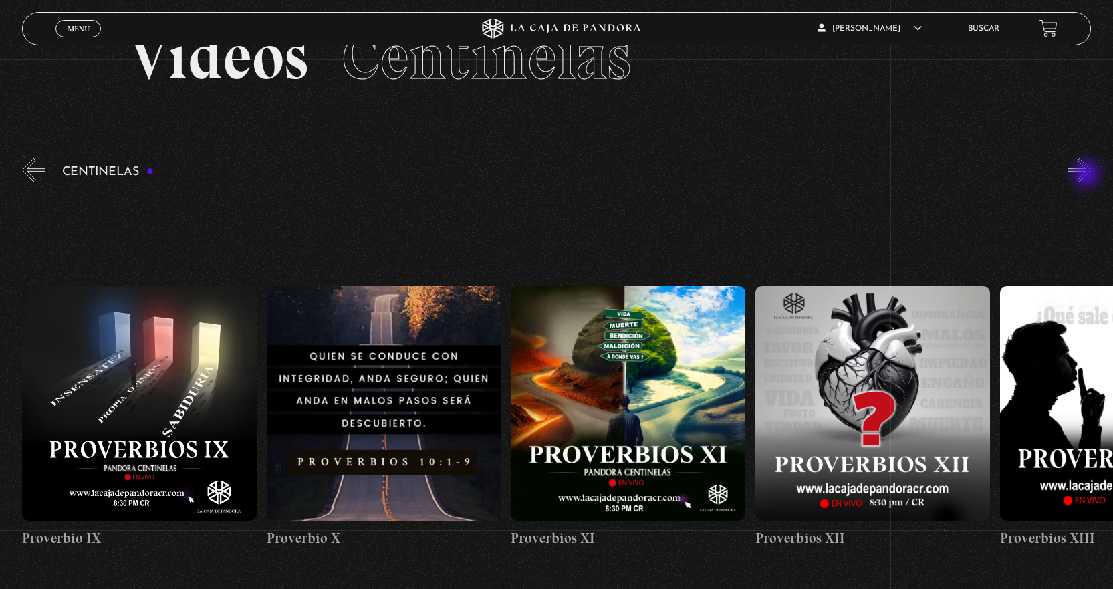
click at [1088, 175] on button "»" at bounding box center [1079, 169] width 23 height 23
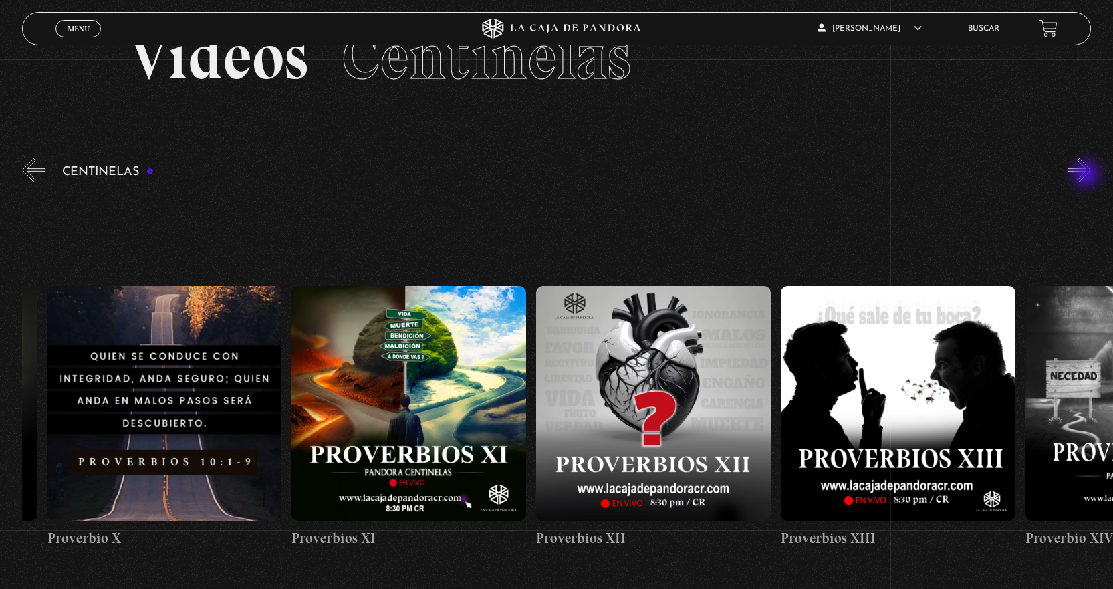
click at [1088, 175] on button "»" at bounding box center [1079, 169] width 23 height 23
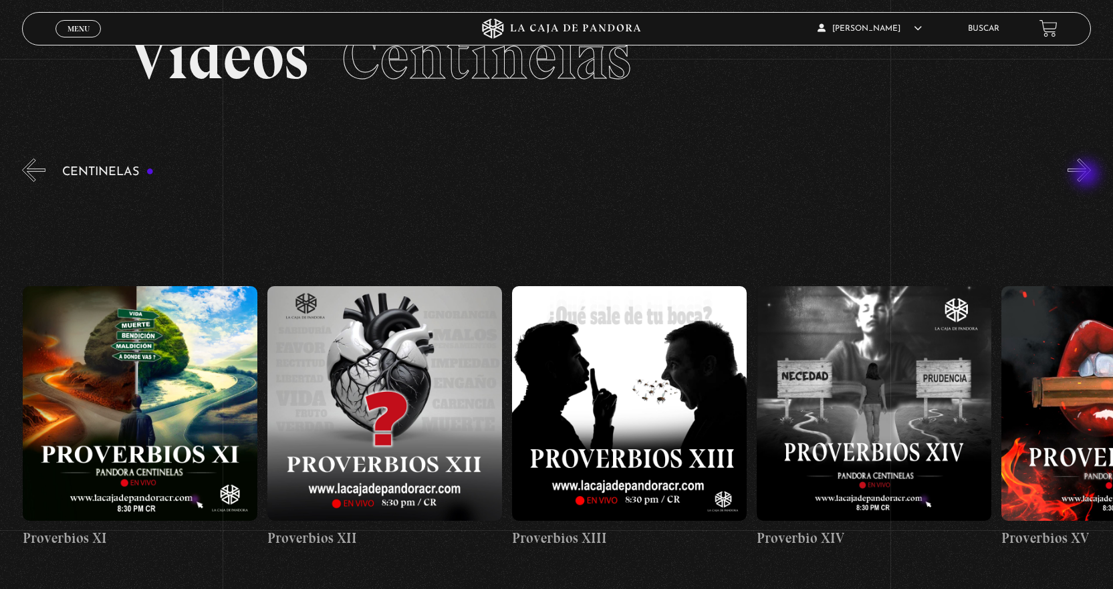
scroll to position [0, 3179]
click at [1083, 176] on button "»" at bounding box center [1079, 169] width 23 height 23
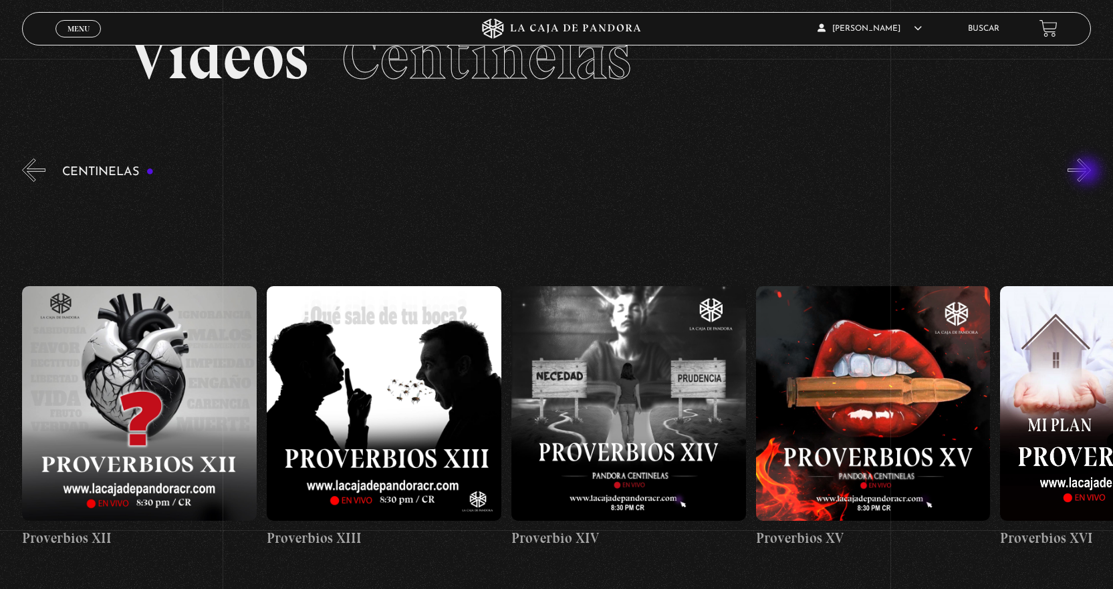
click at [1088, 172] on button "»" at bounding box center [1079, 169] width 23 height 23
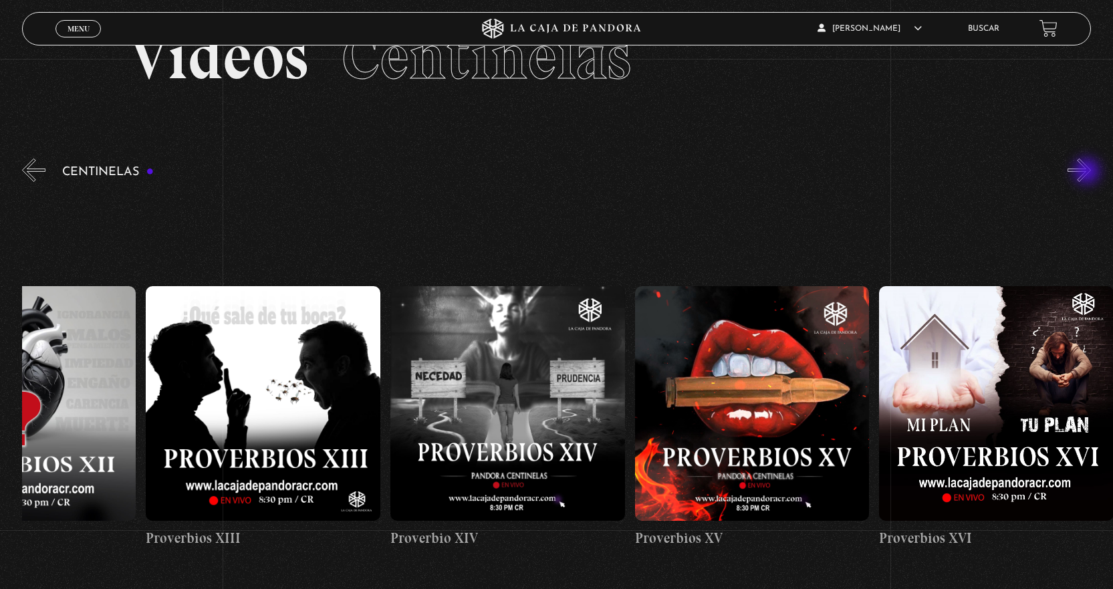
click at [1088, 172] on button "»" at bounding box center [1079, 169] width 23 height 23
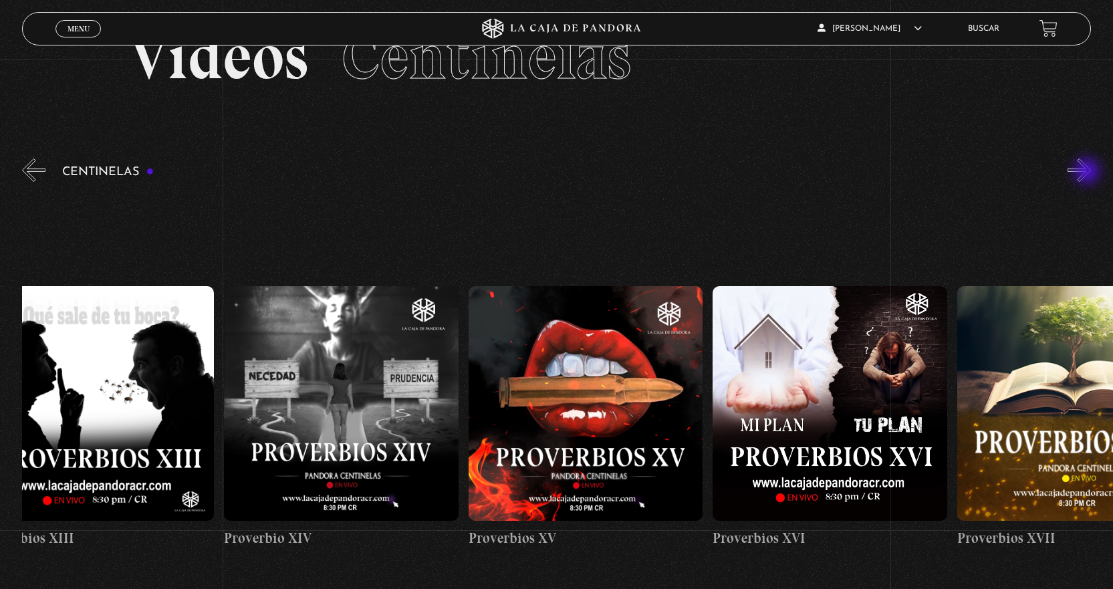
click at [1088, 172] on button "»" at bounding box center [1079, 169] width 23 height 23
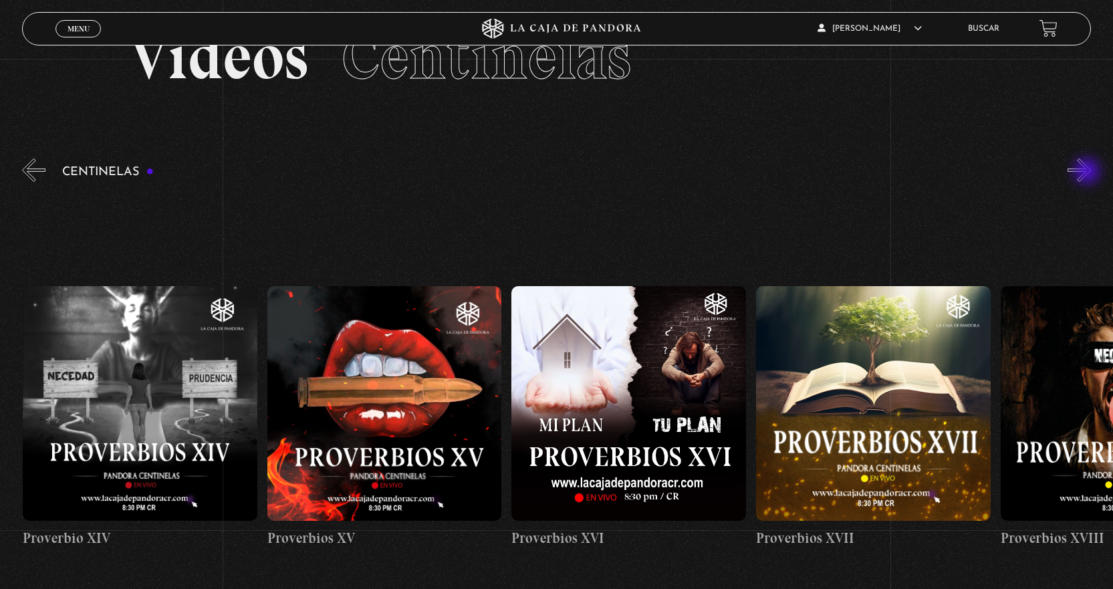
click at [1088, 172] on button "»" at bounding box center [1079, 169] width 23 height 23
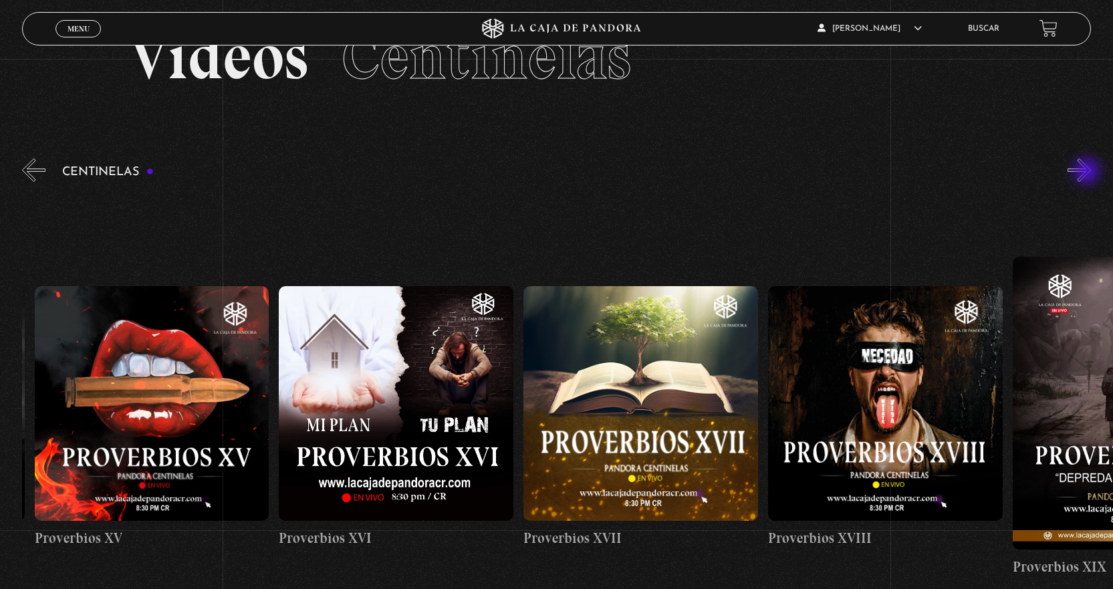
click at [1088, 172] on button "»" at bounding box center [1079, 169] width 23 height 23
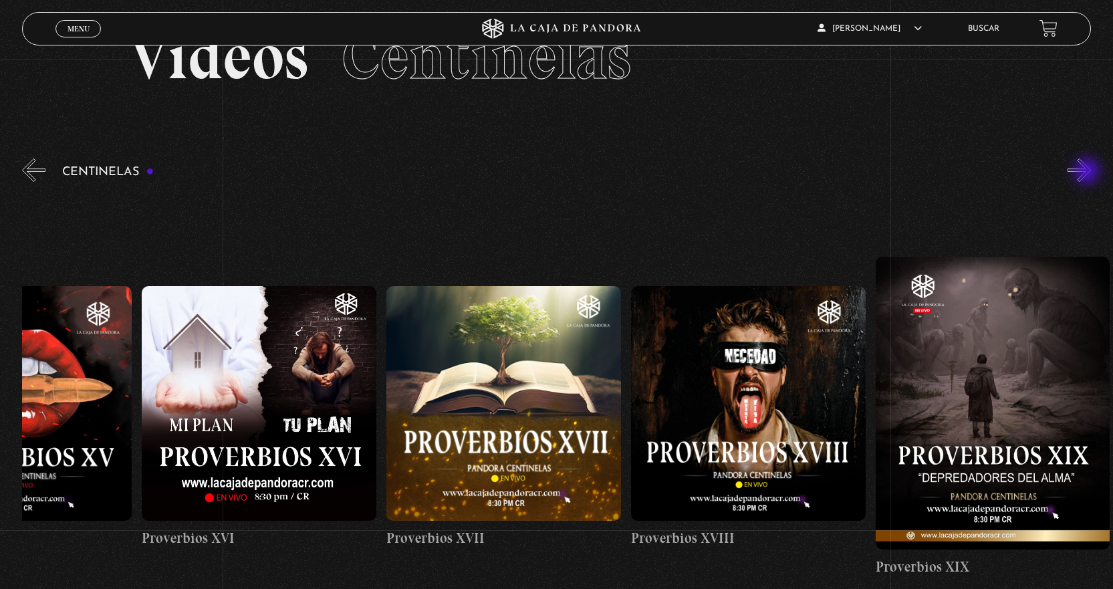
click at [1088, 172] on button "»" at bounding box center [1079, 169] width 23 height 23
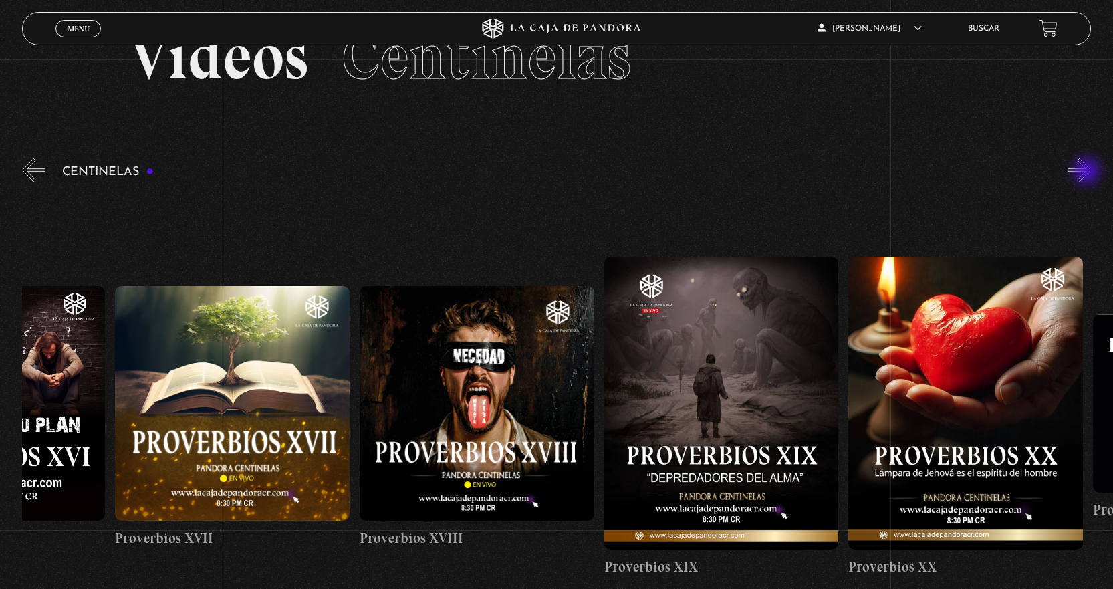
click at [1088, 172] on button "»" at bounding box center [1079, 169] width 23 height 23
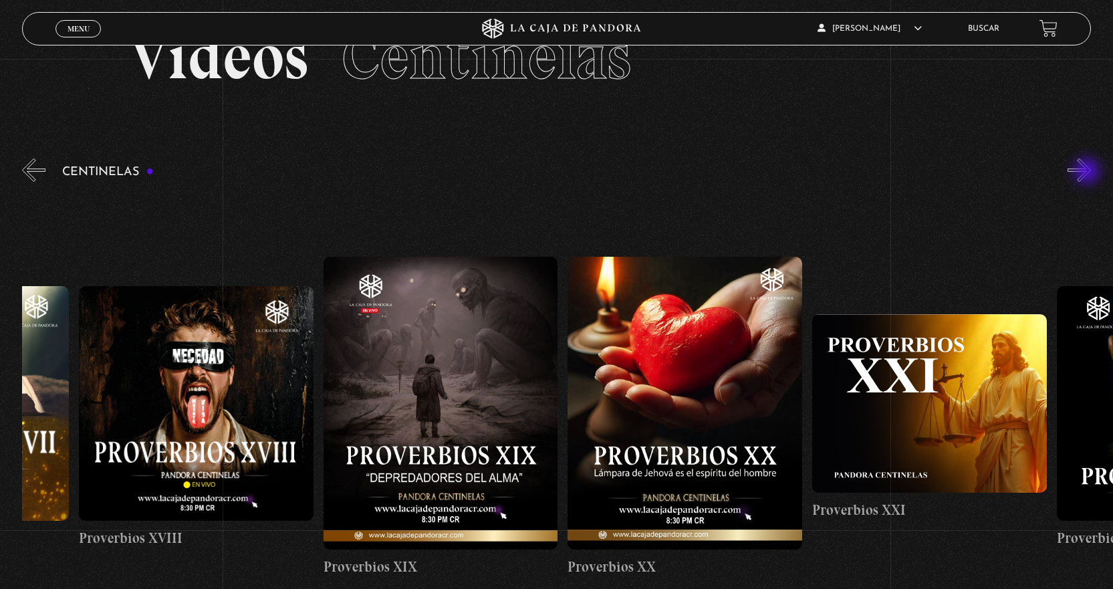
click at [1088, 172] on button "»" at bounding box center [1079, 169] width 23 height 23
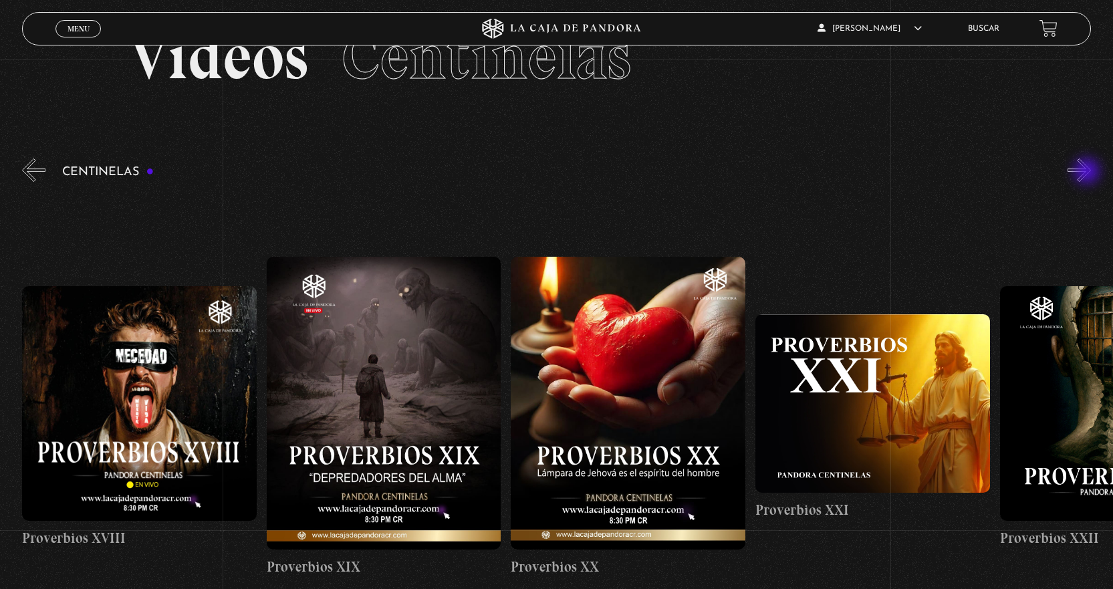
click at [1088, 172] on button "»" at bounding box center [1079, 169] width 23 height 23
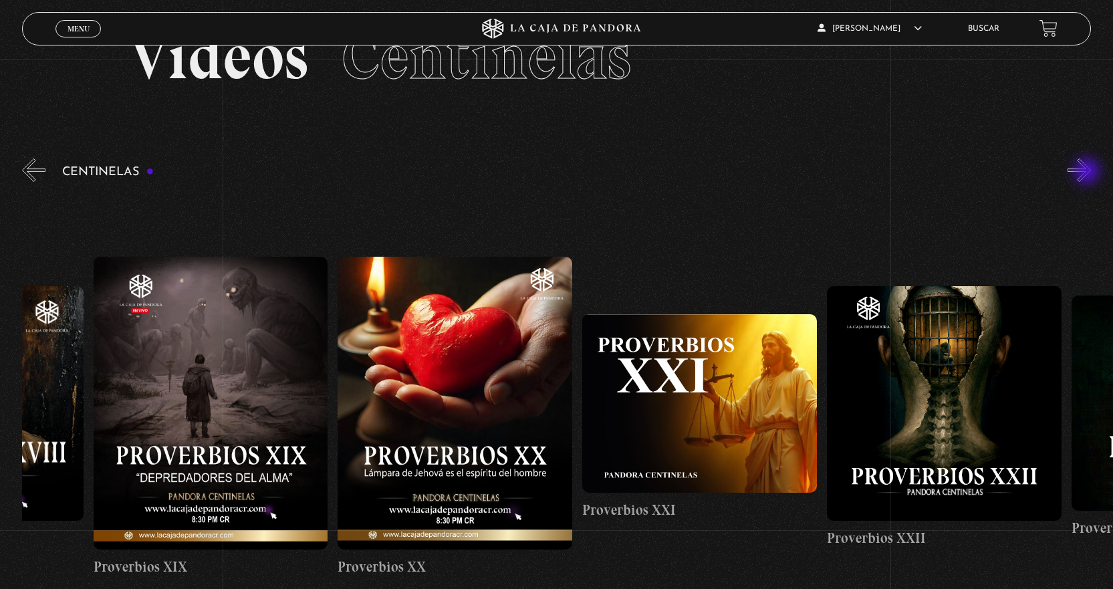
click at [1088, 172] on button "»" at bounding box center [1079, 169] width 23 height 23
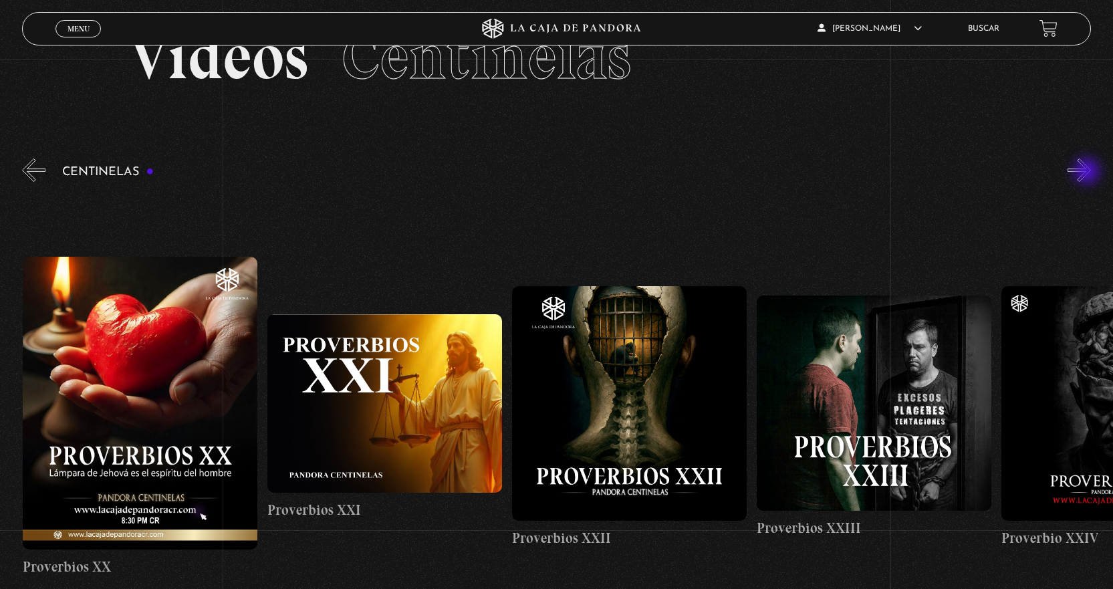
scroll to position [0, 5380]
click at [1090, 164] on button "»" at bounding box center [1079, 169] width 23 height 23
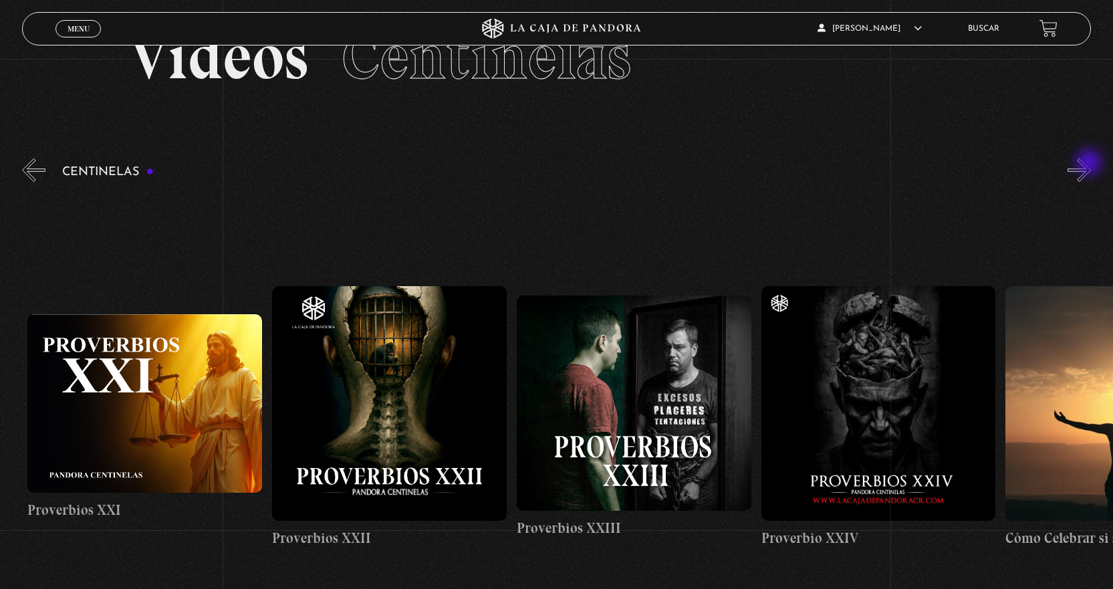
click at [1090, 164] on button "»" at bounding box center [1079, 169] width 23 height 23
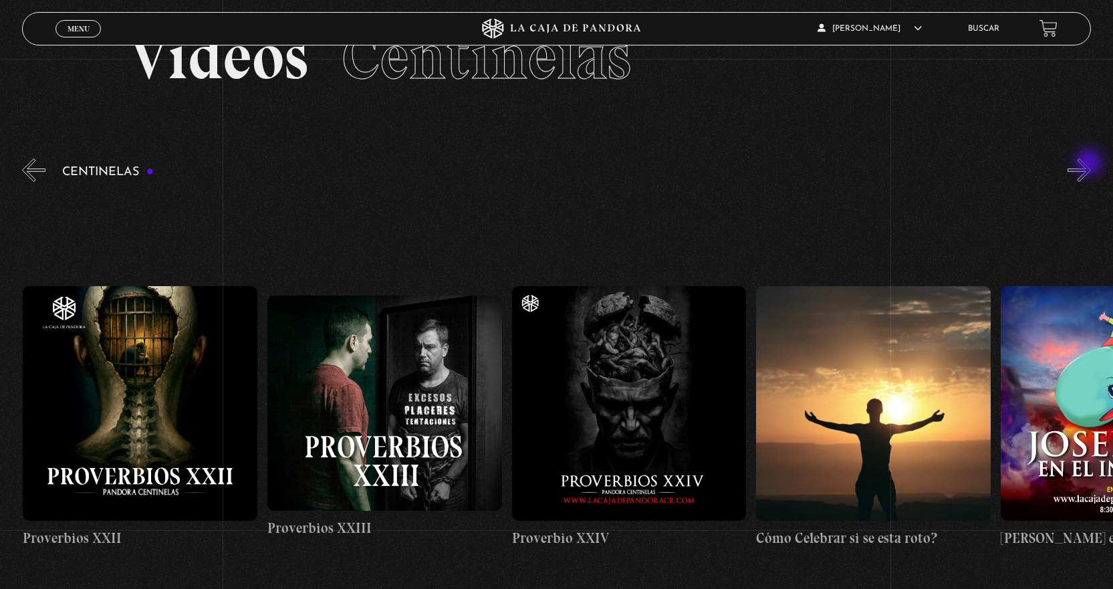
click at [1090, 164] on button "»" at bounding box center [1079, 169] width 23 height 23
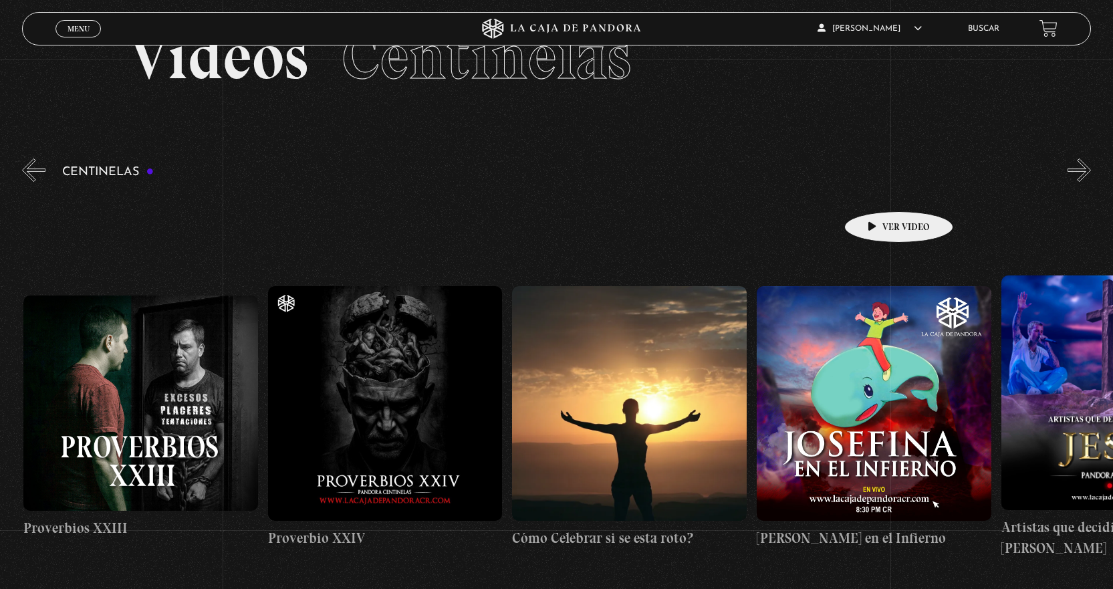
scroll to position [0, 6113]
click at [350, 386] on figure at bounding box center [384, 403] width 235 height 235
